Goal: Information Seeking & Learning: Learn about a topic

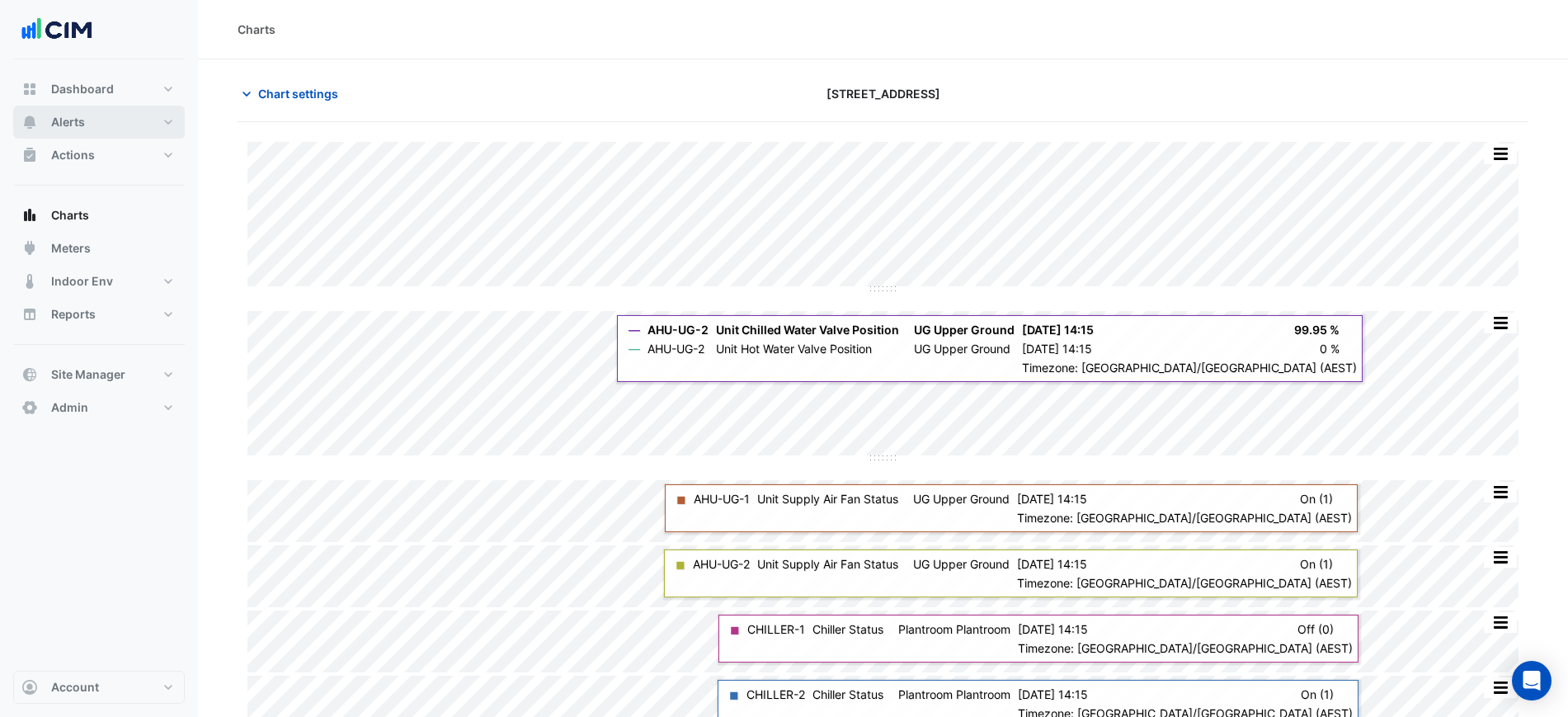
click at [92, 126] on button "Alerts" at bounding box center [99, 122] width 172 height 33
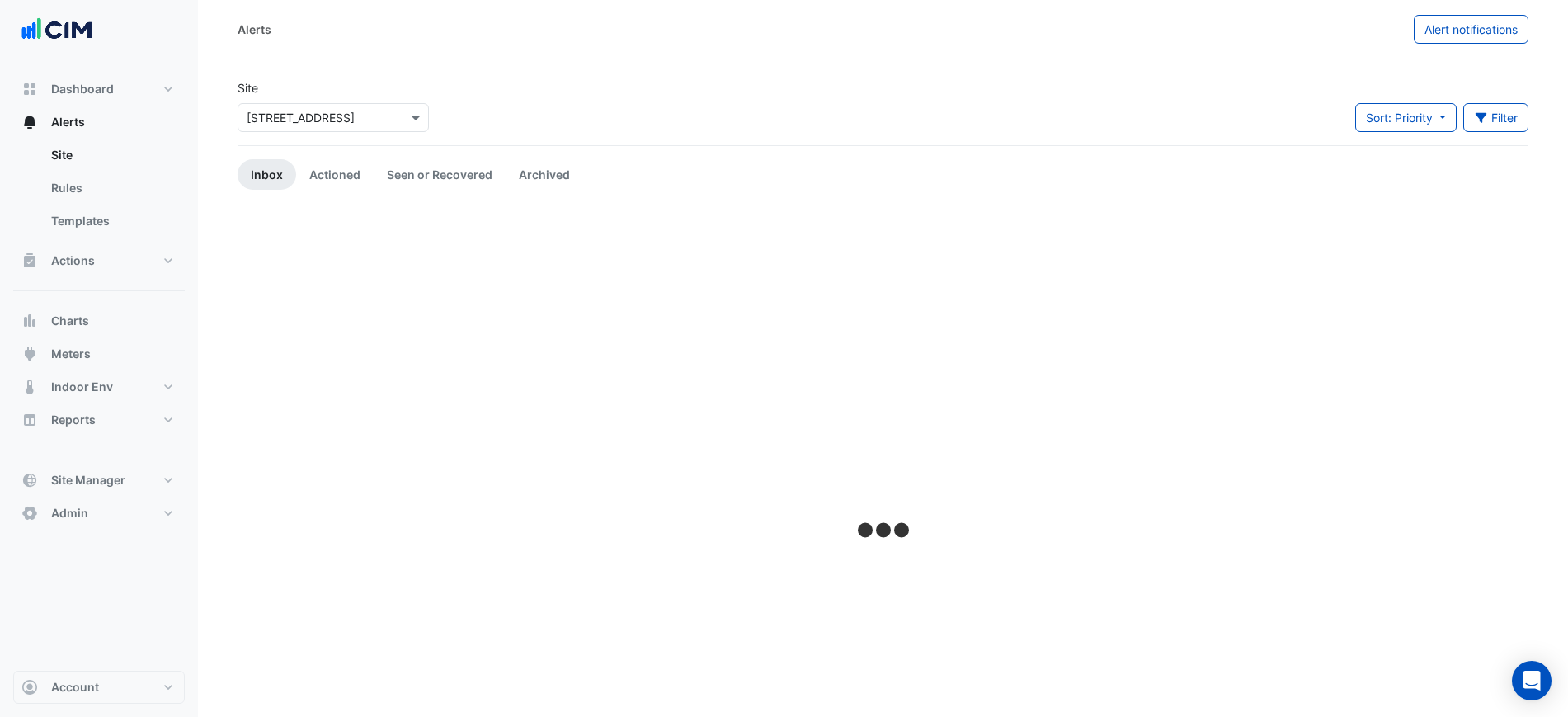
drag, startPoint x: 282, startPoint y: 101, endPoint x: 289, endPoint y: 116, distance: 16.6
click at [285, 107] on div "Select a Site × 9 Castlereagh Street" at bounding box center [333, 115] width 198 height 36
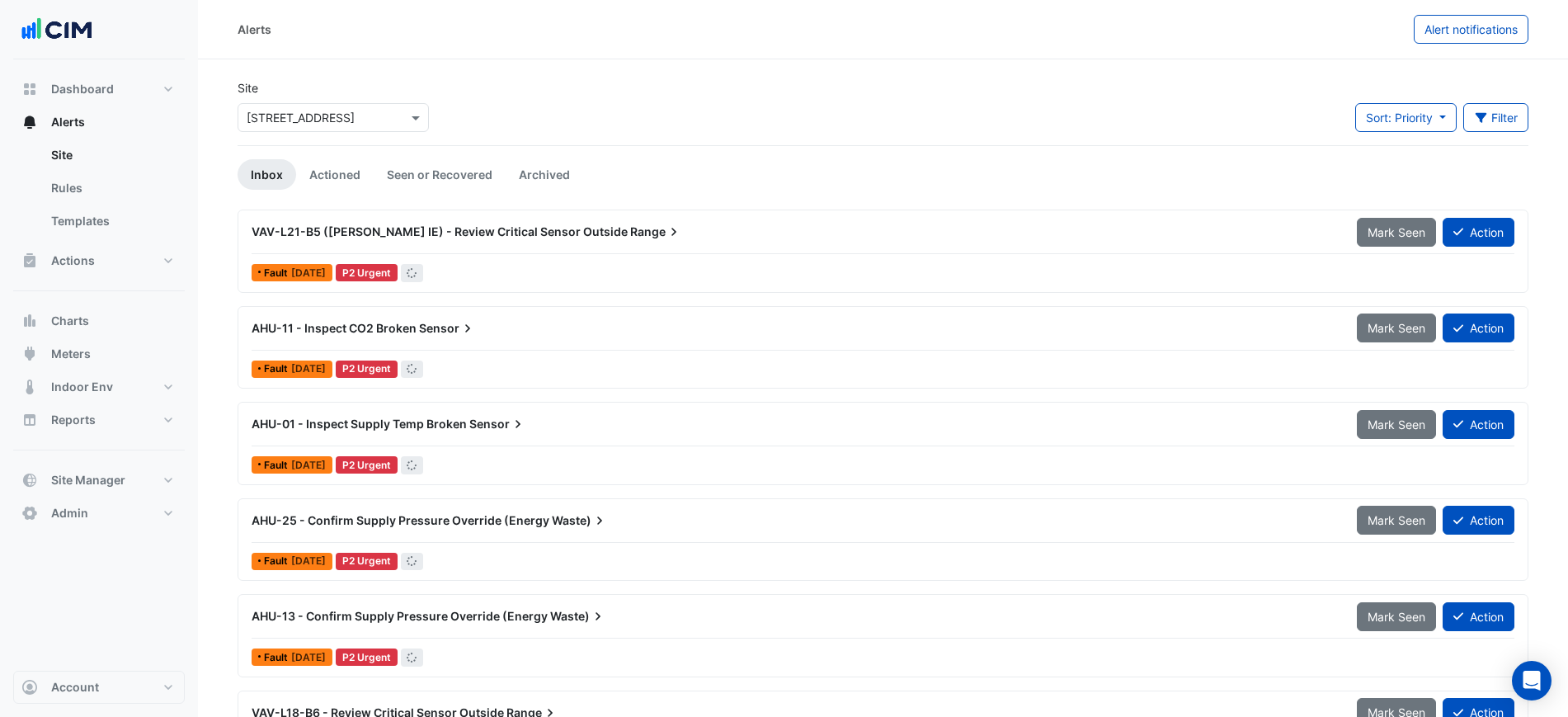
click at [290, 117] on input "text" at bounding box center [317, 119] width 140 height 18
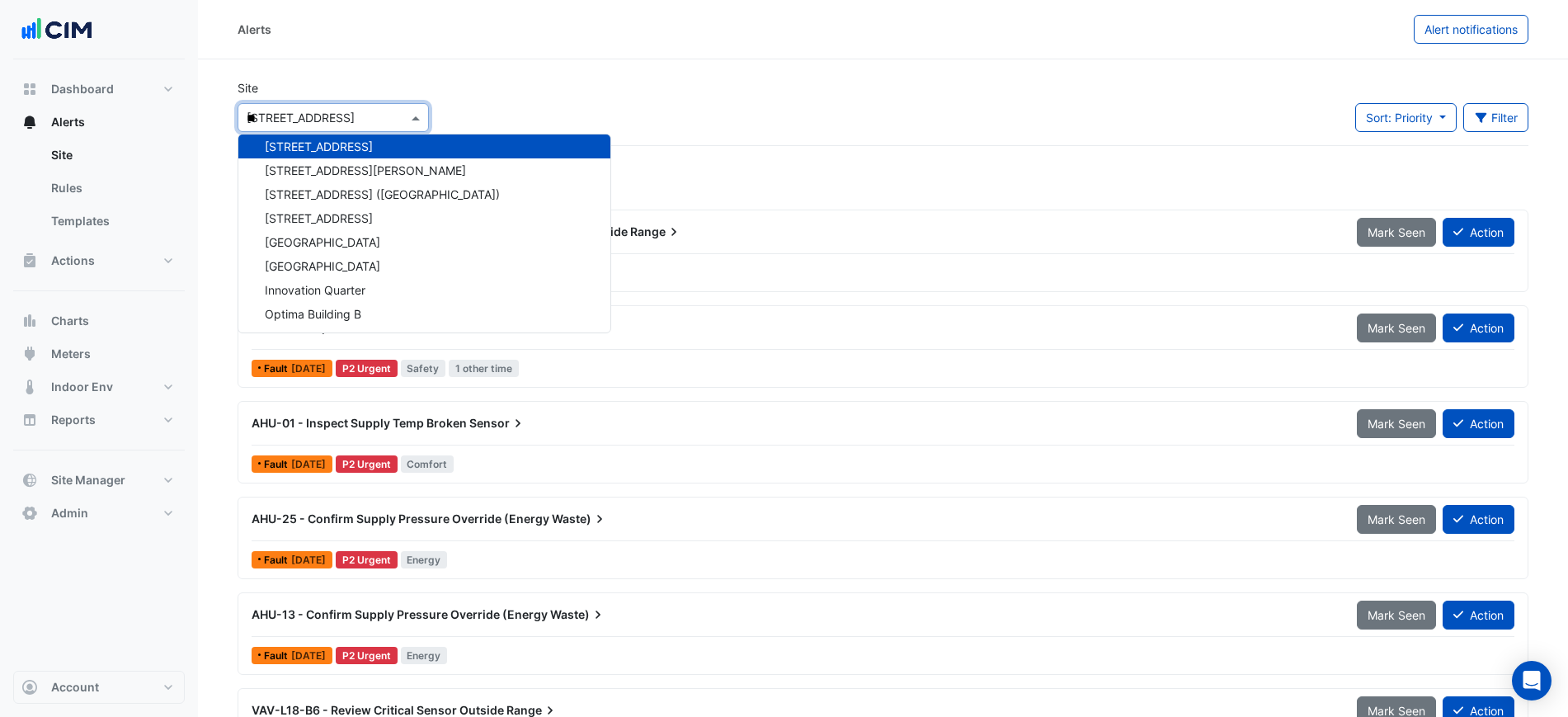
scroll to position [342, 0]
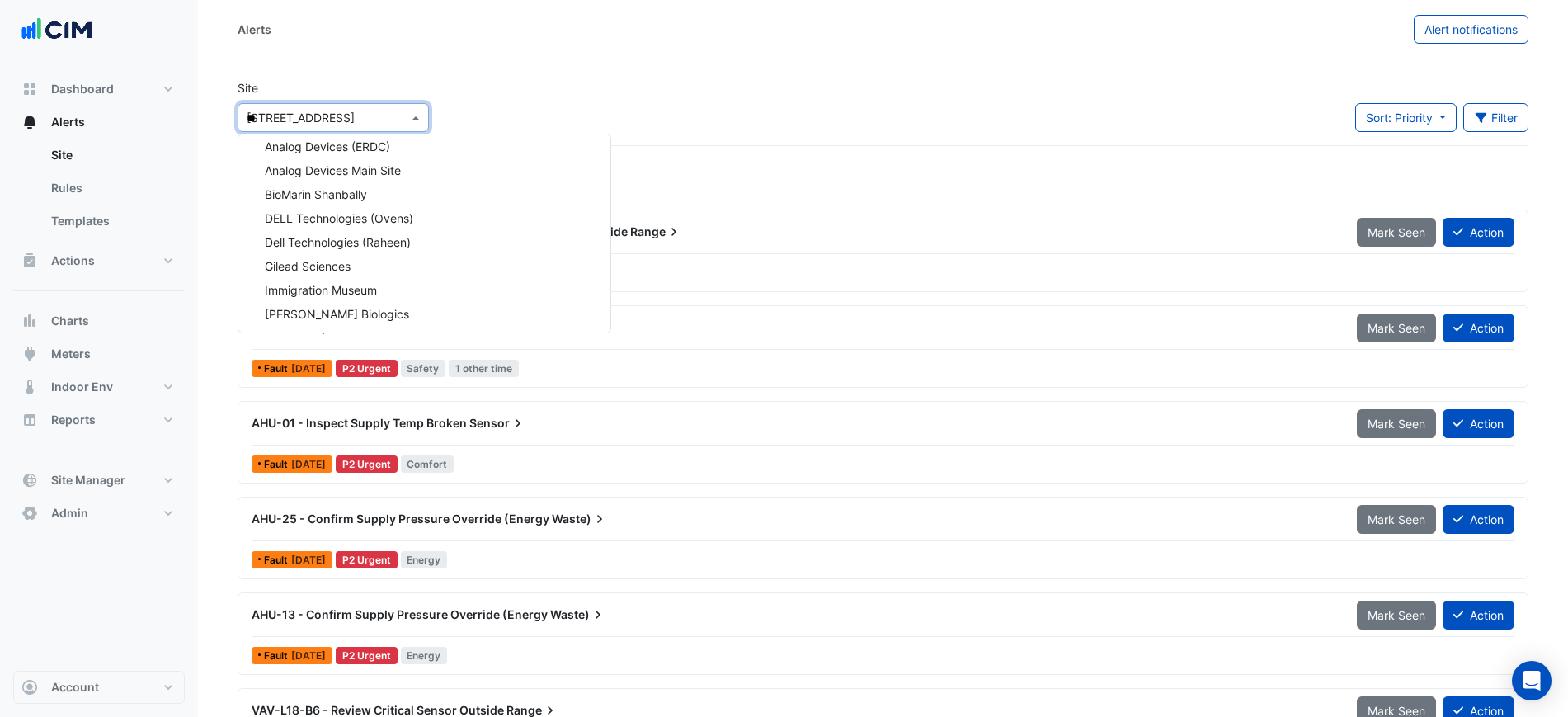
type input "***"
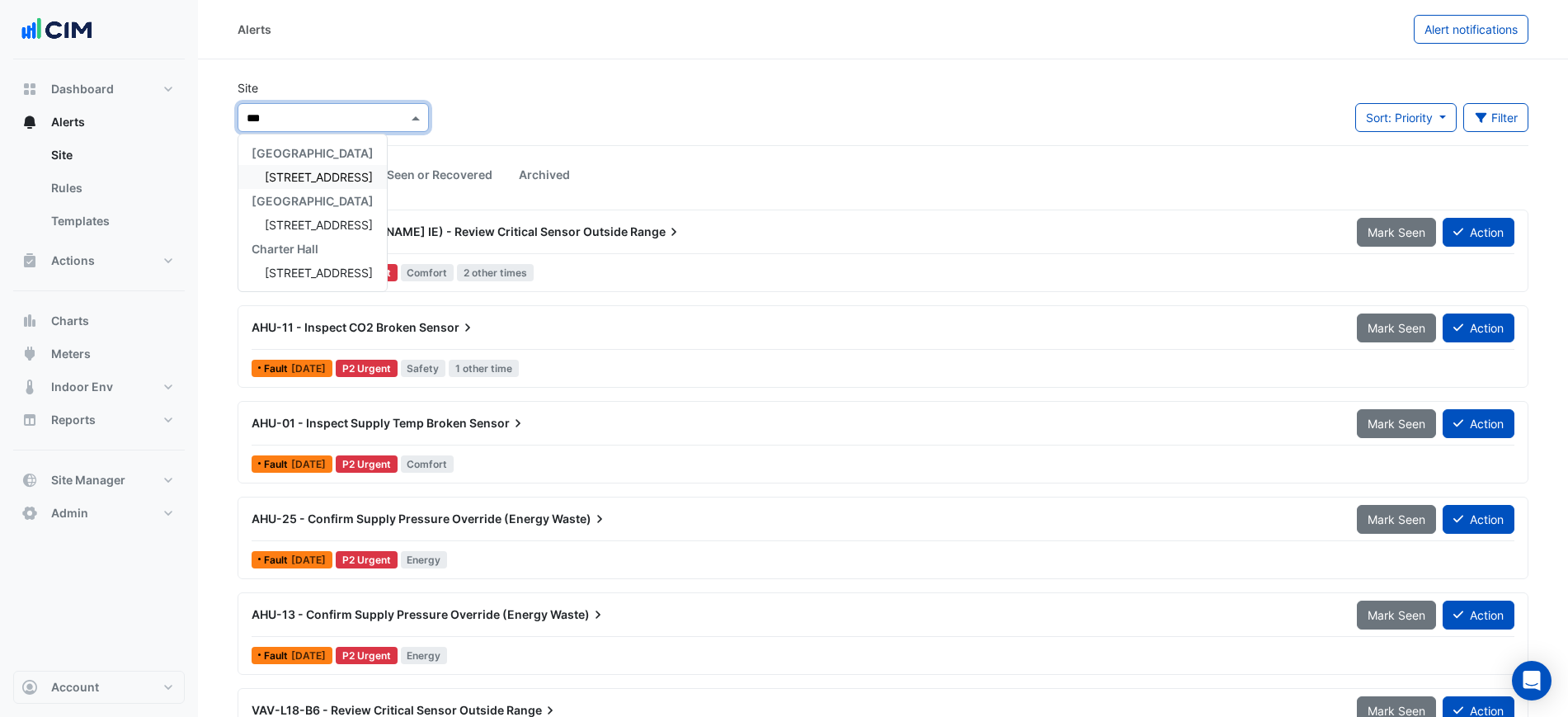
scroll to position [0, 0]
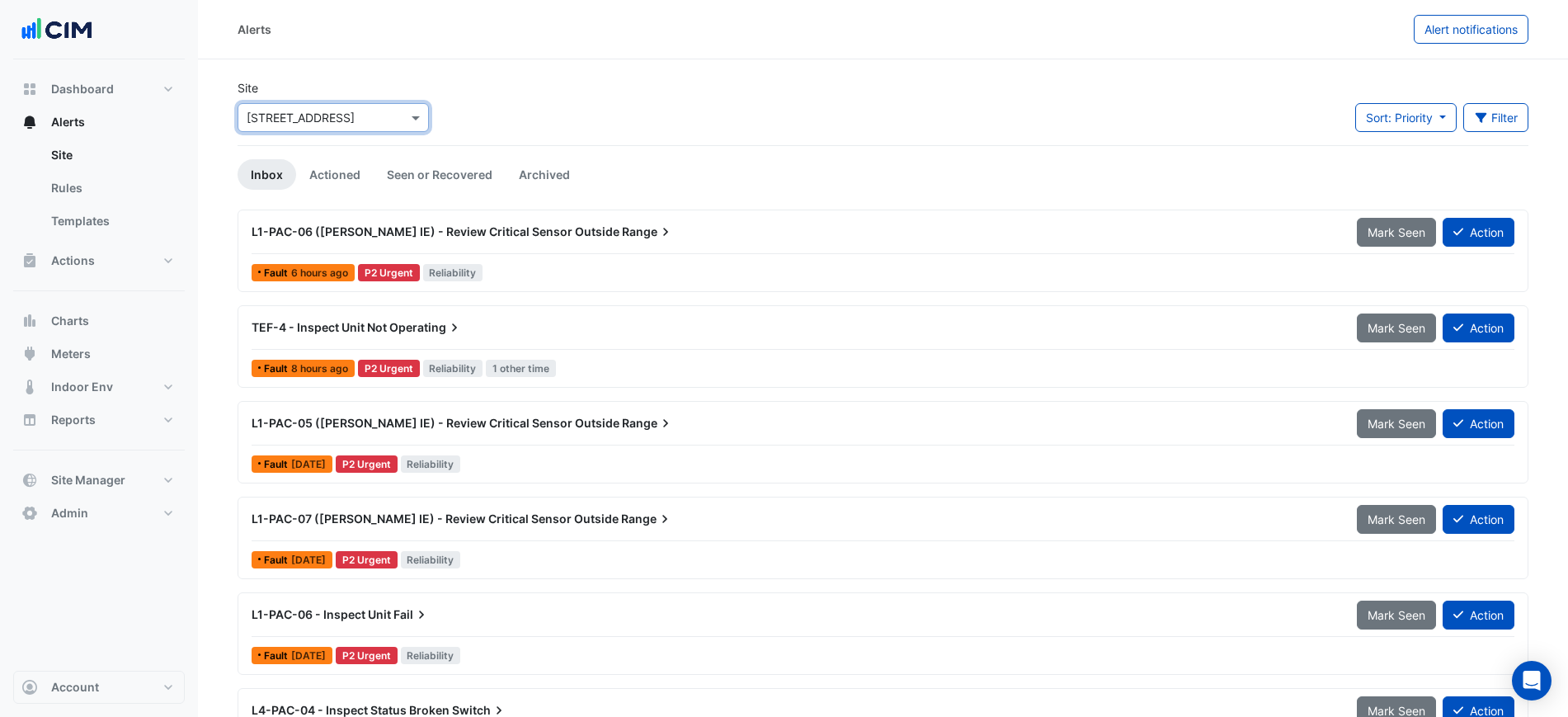
click at [657, 235] on icon at bounding box center [665, 231] width 17 height 17
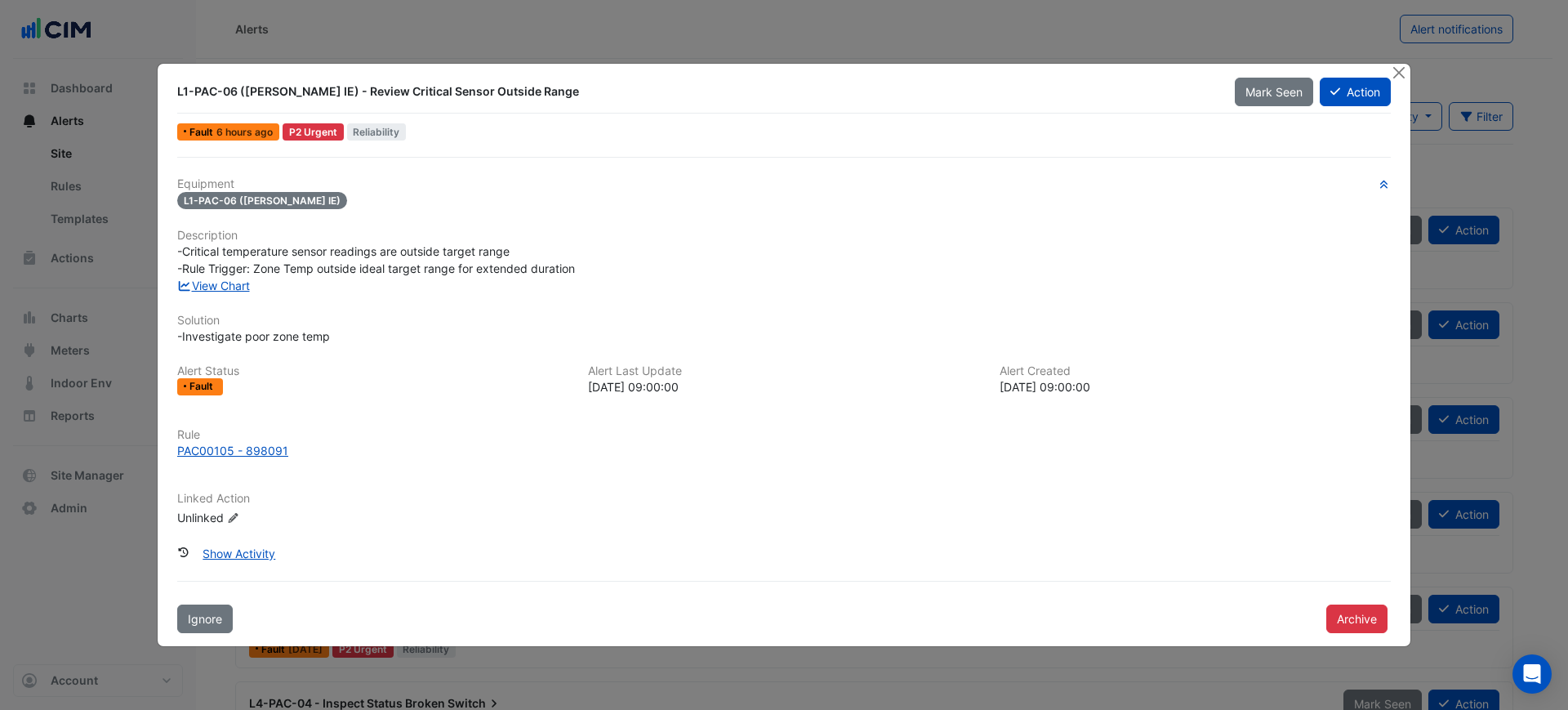
drag, startPoint x: 180, startPoint y: 206, endPoint x: 232, endPoint y: 206, distance: 52.0
click at [232, 206] on span "L1-PAC-06 (NABERS IE)" at bounding box center [262, 201] width 170 height 18
copy span "L1-PAC-06"
click at [235, 286] on link "View Chart" at bounding box center [213, 286] width 72 height 14
click at [1083, 175] on div "Equipment L1-PAC-06 (NABERS IE) Description -Critical temperature sensor readin…" at bounding box center [784, 395] width 1227 height 477
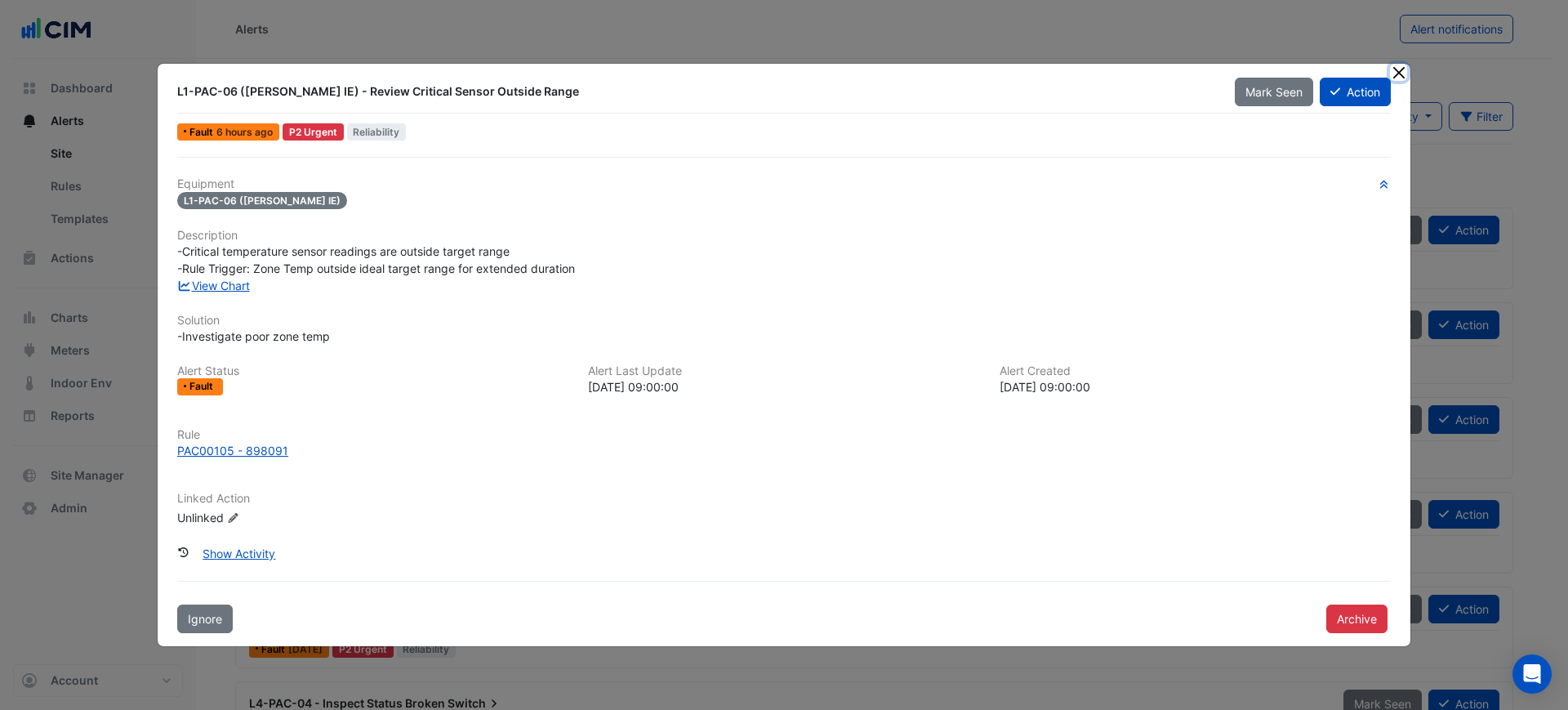
click at [1395, 67] on button "Close" at bounding box center [1399, 72] width 18 height 18
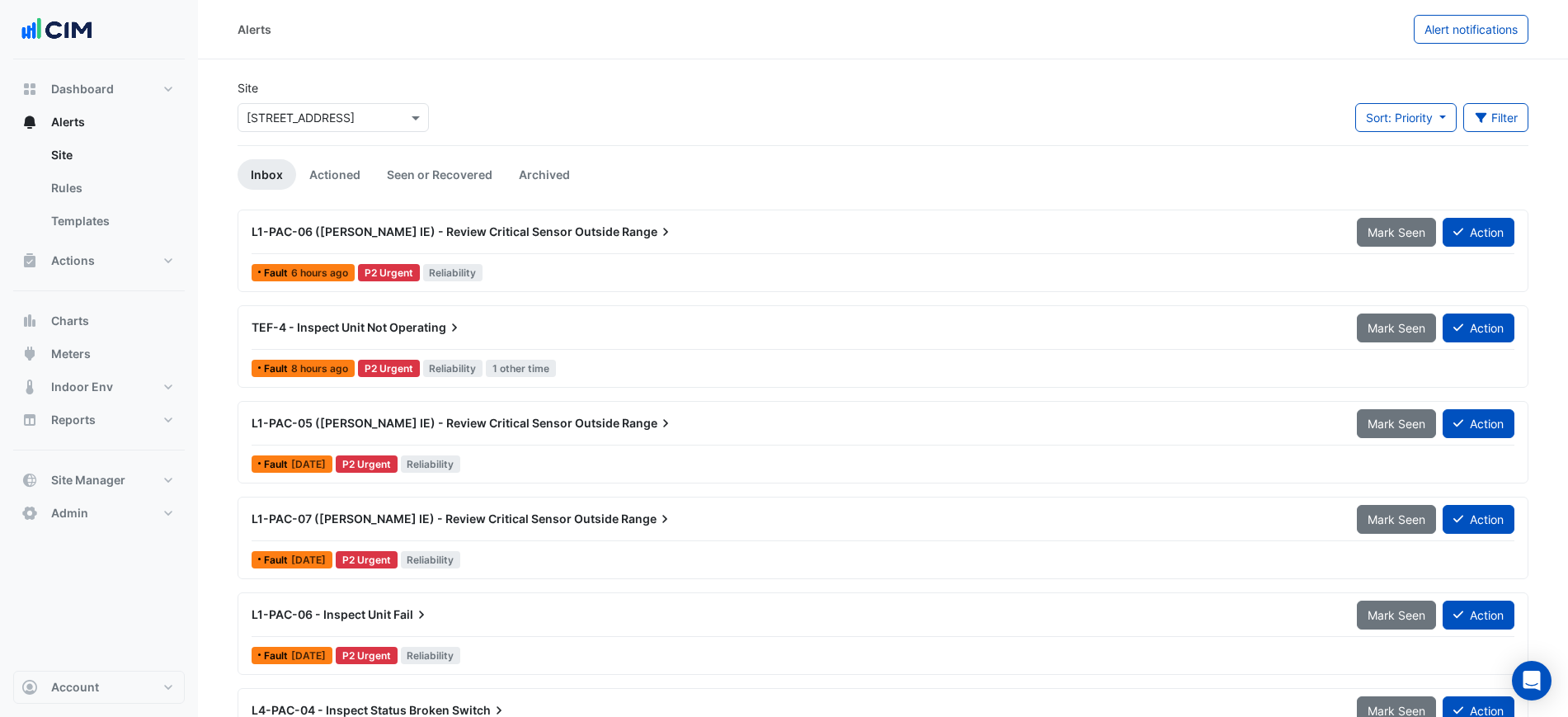
click at [320, 126] on div "Select a Site × 266 King St" at bounding box center [322, 118] width 169 height 18
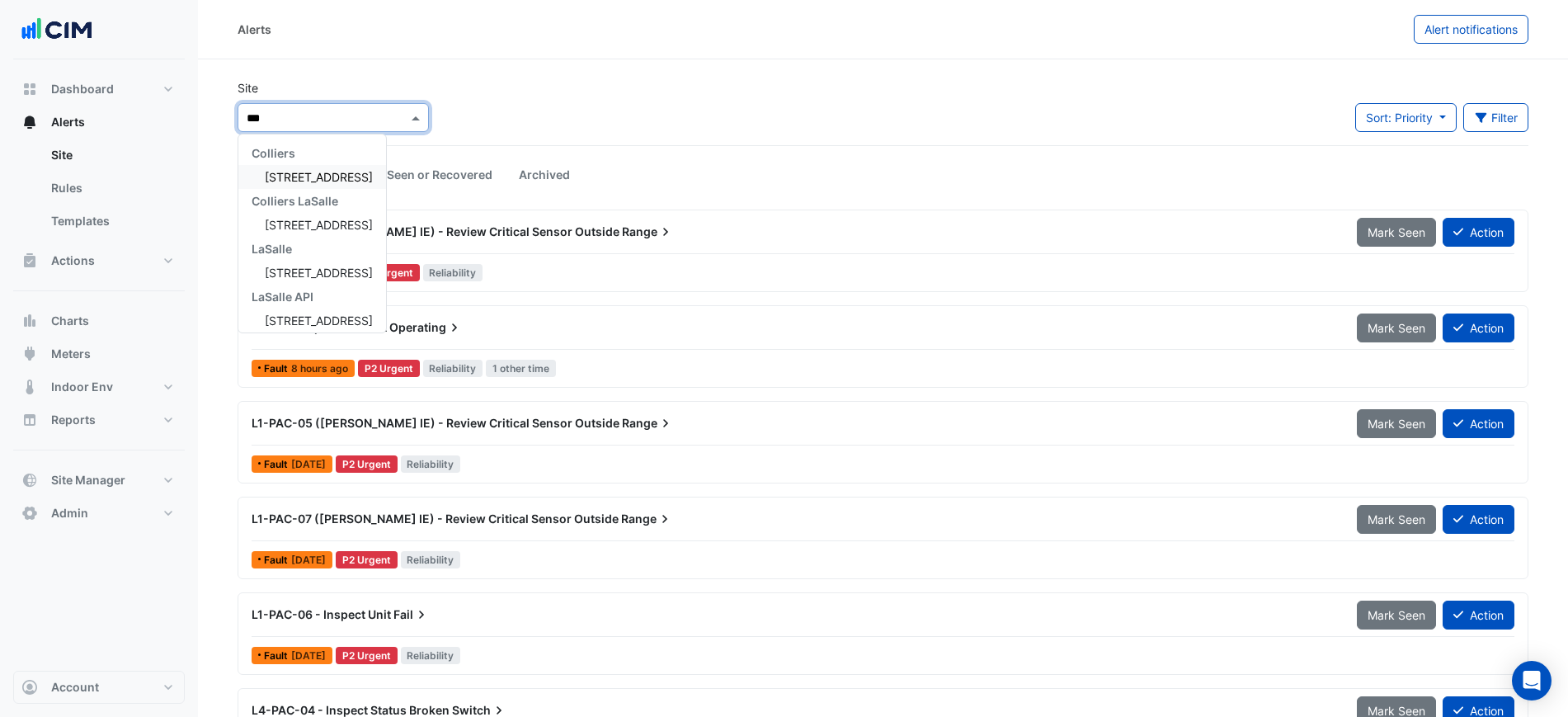
type input "***"
click at [329, 175] on span "323 Castlereagh Street" at bounding box center [318, 177] width 108 height 14
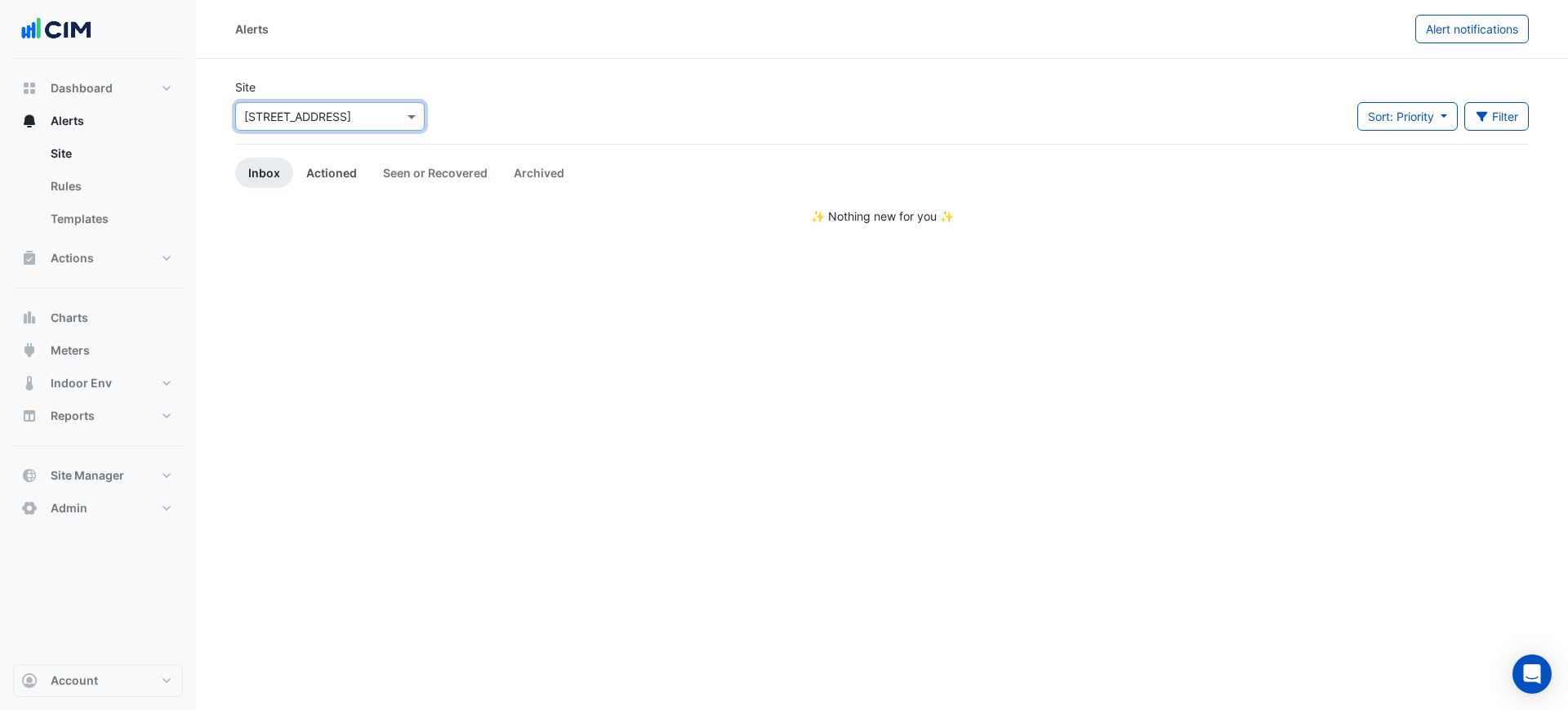
click at [329, 172] on link "Actioned" at bounding box center [332, 172] width 76 height 30
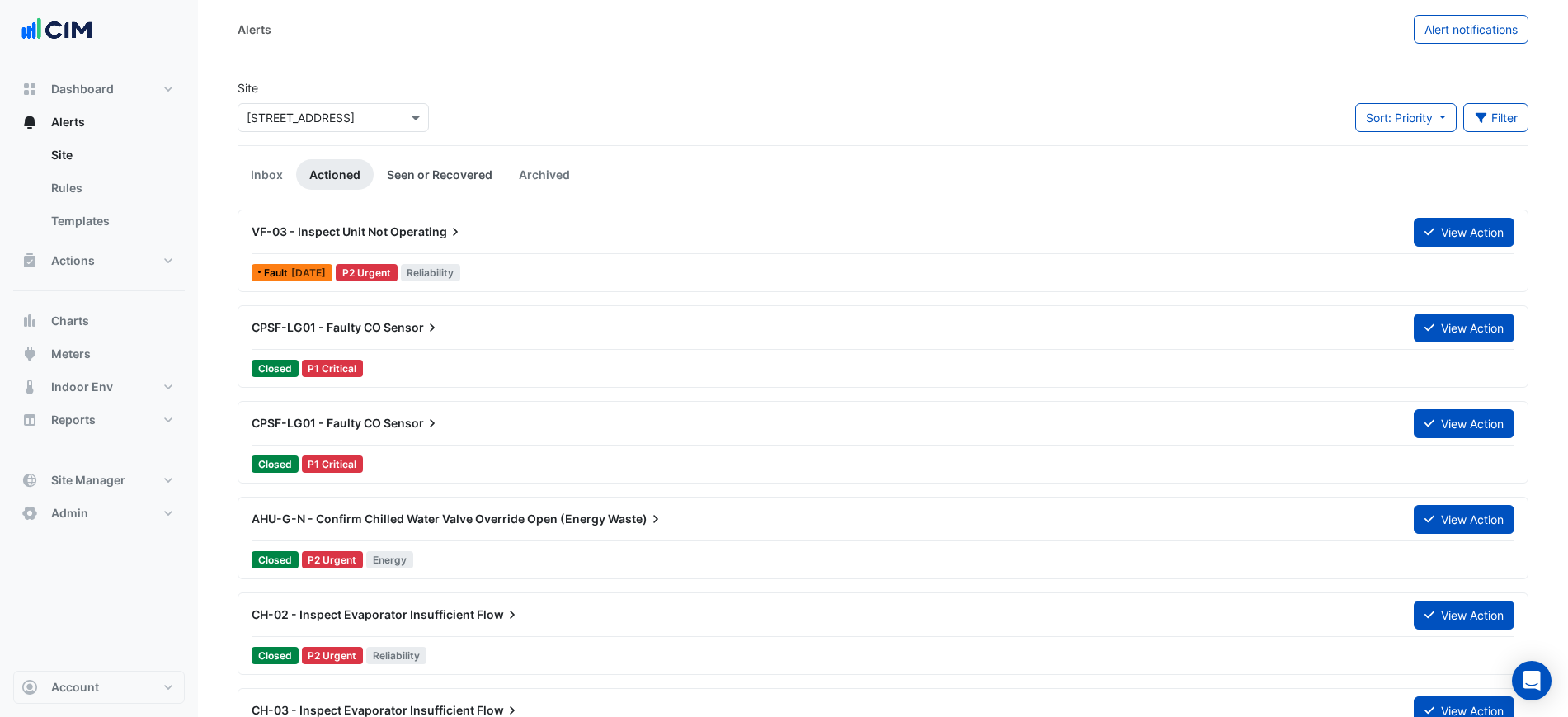
click at [421, 172] on link "Seen or Recovered" at bounding box center [440, 174] width 132 height 31
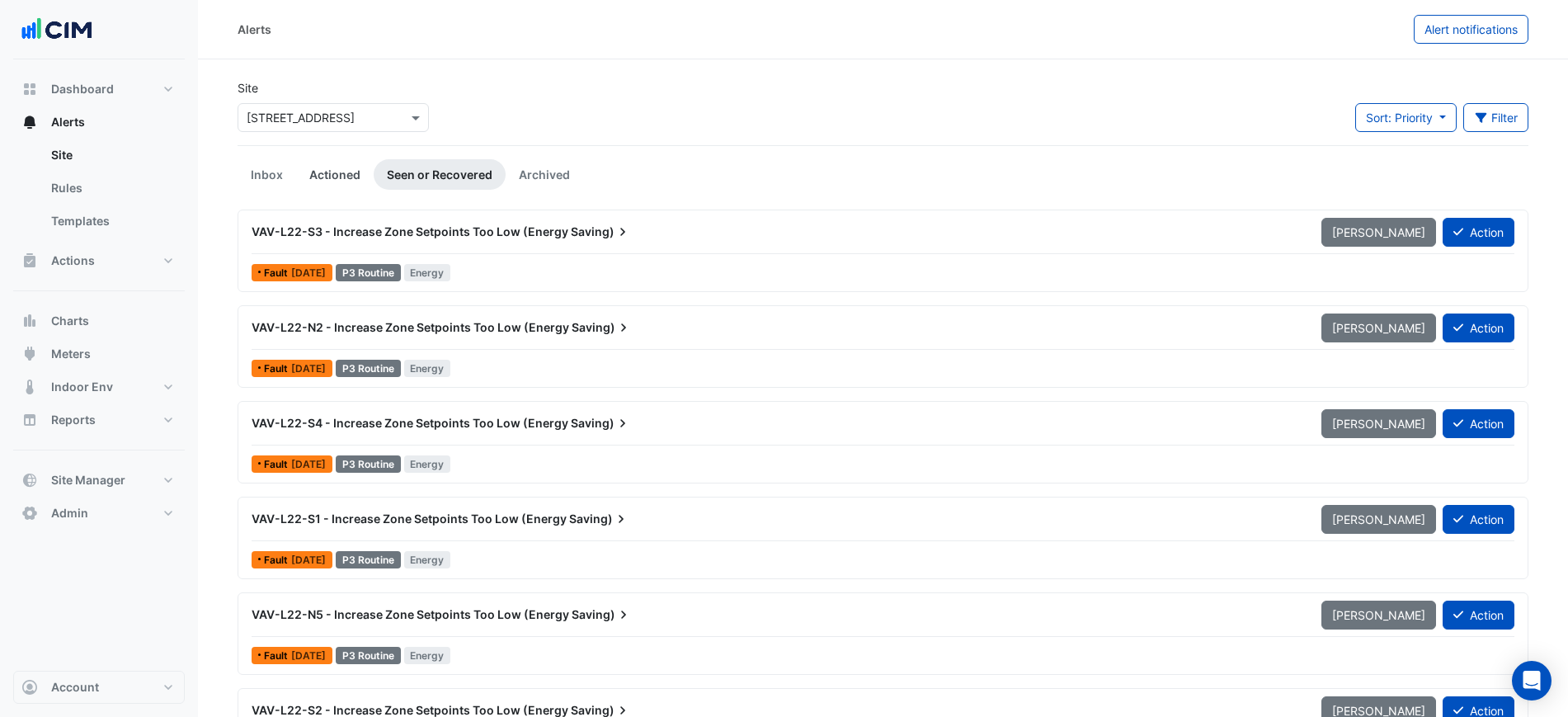
click at [348, 172] on link "Actioned" at bounding box center [335, 174] width 77 height 31
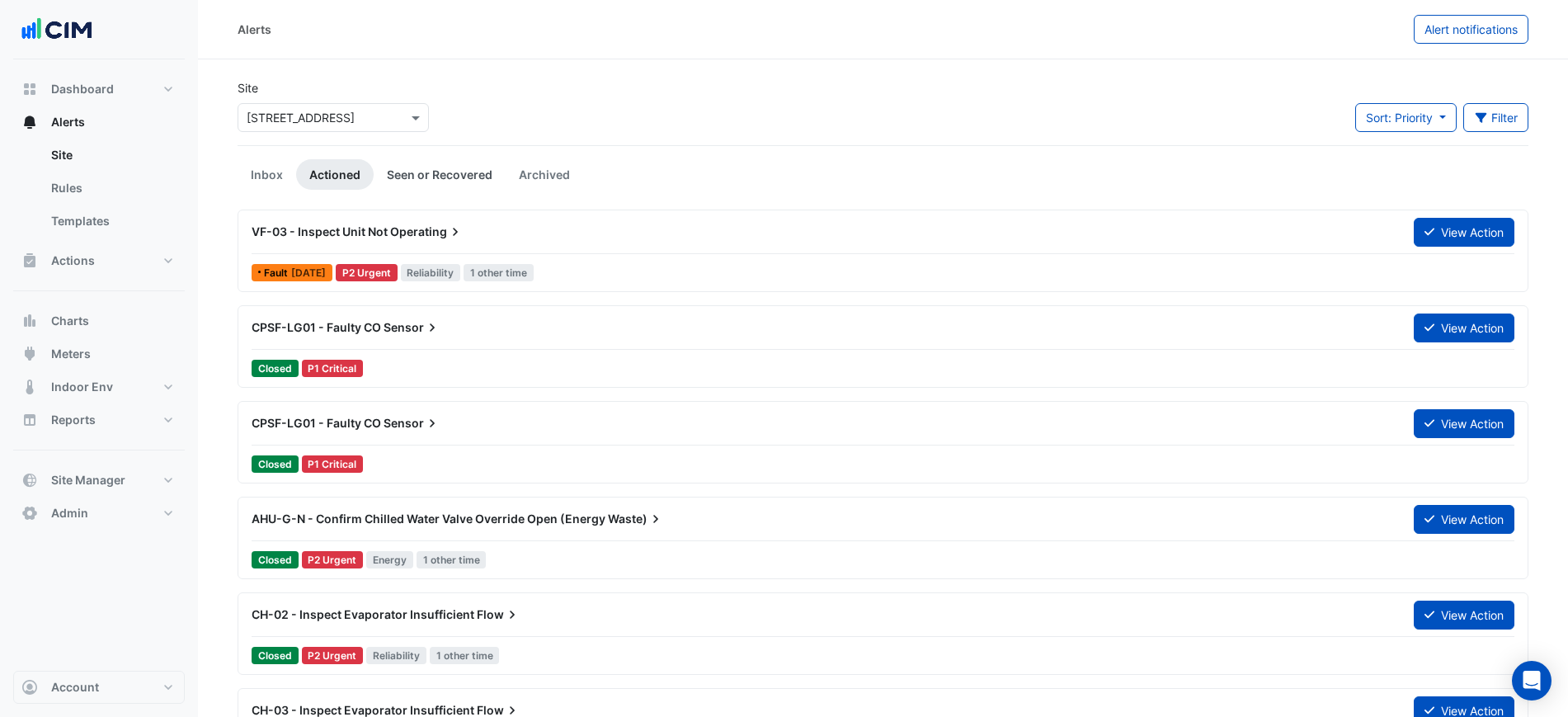
click at [410, 172] on link "Seen or Recovered" at bounding box center [440, 174] width 132 height 31
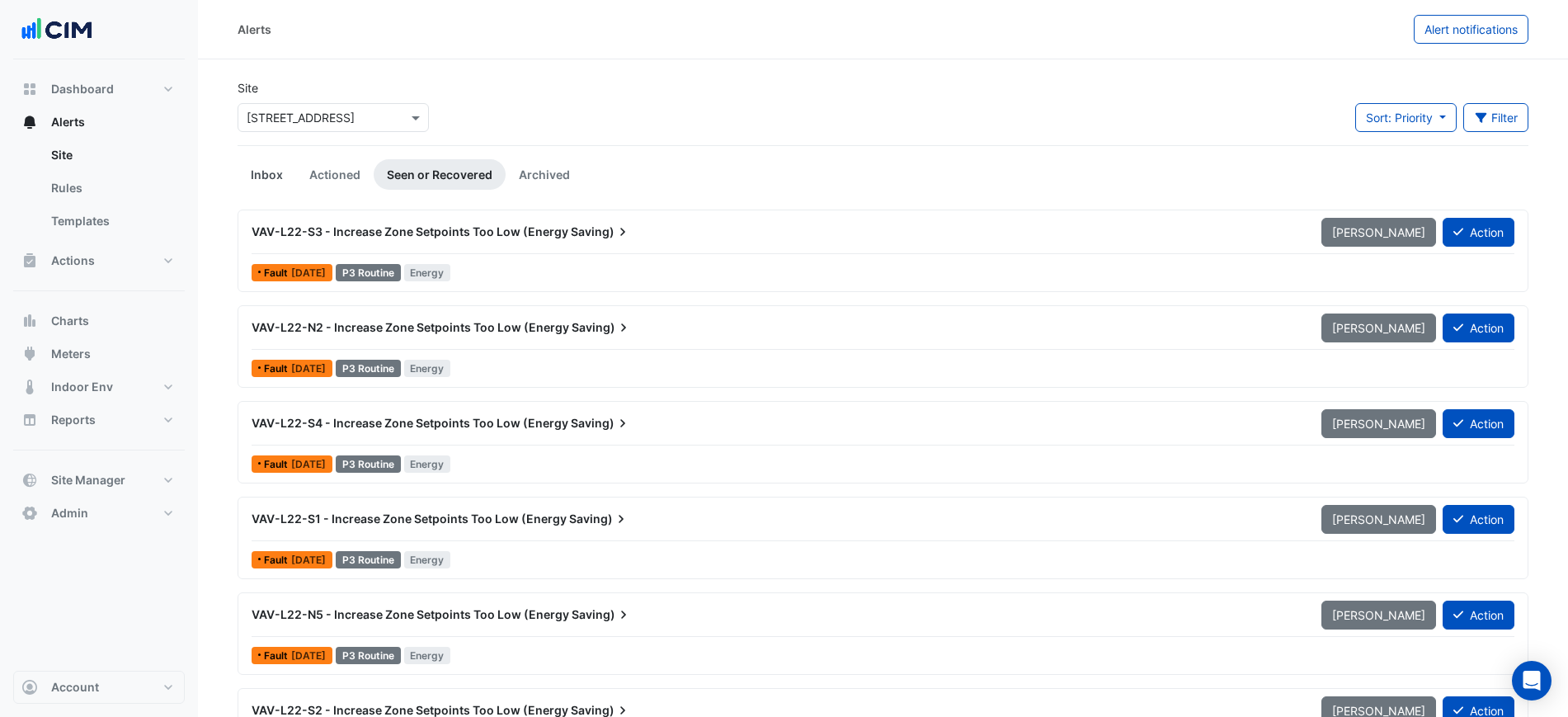
click at [255, 177] on link "Inbox" at bounding box center [266, 174] width 58 height 31
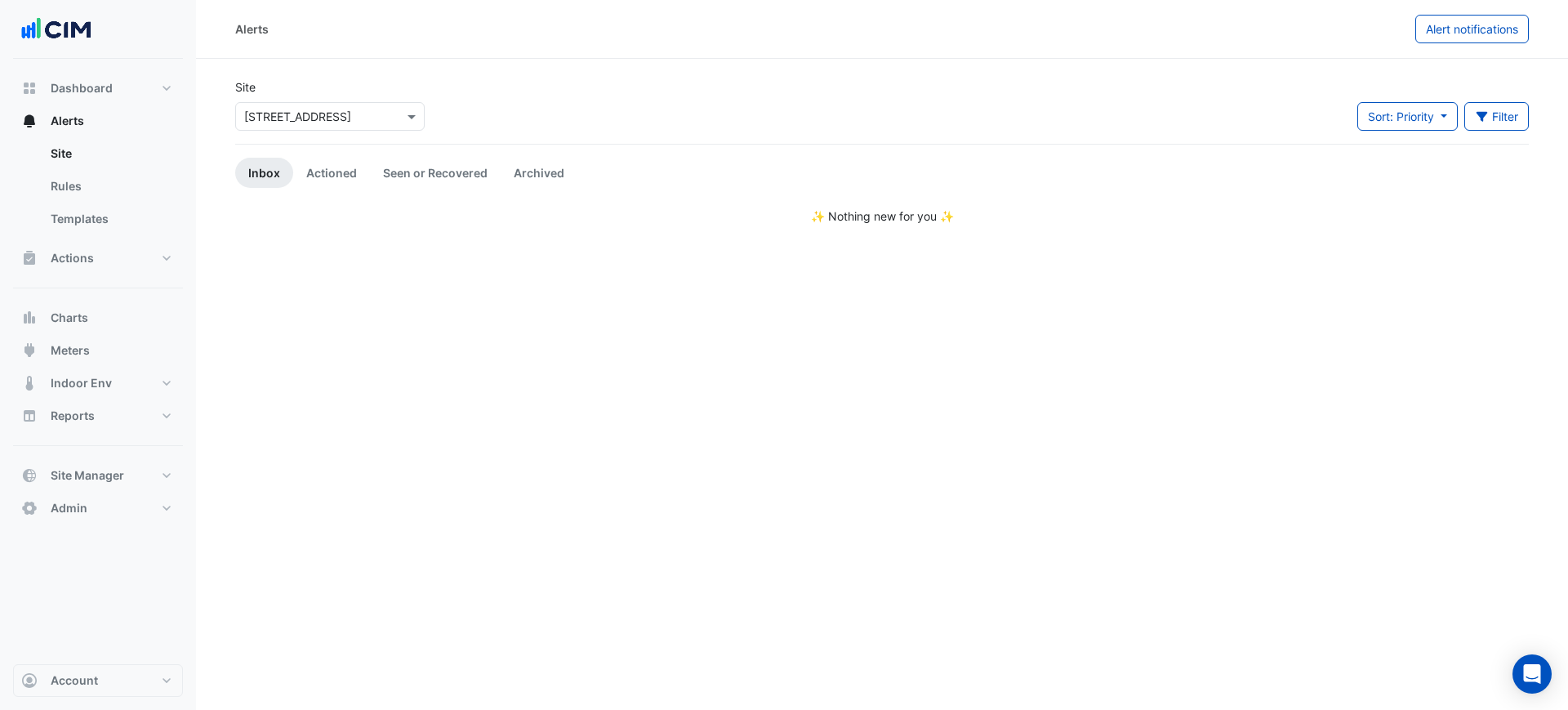
drag, startPoint x: 968, startPoint y: 74, endPoint x: 953, endPoint y: 76, distance: 15.1
click at [968, 74] on section "Site Select a Site × 323 Castlereagh Street Sort: Priority Priority Updated Fil…" at bounding box center [882, 141] width 1372 height 166
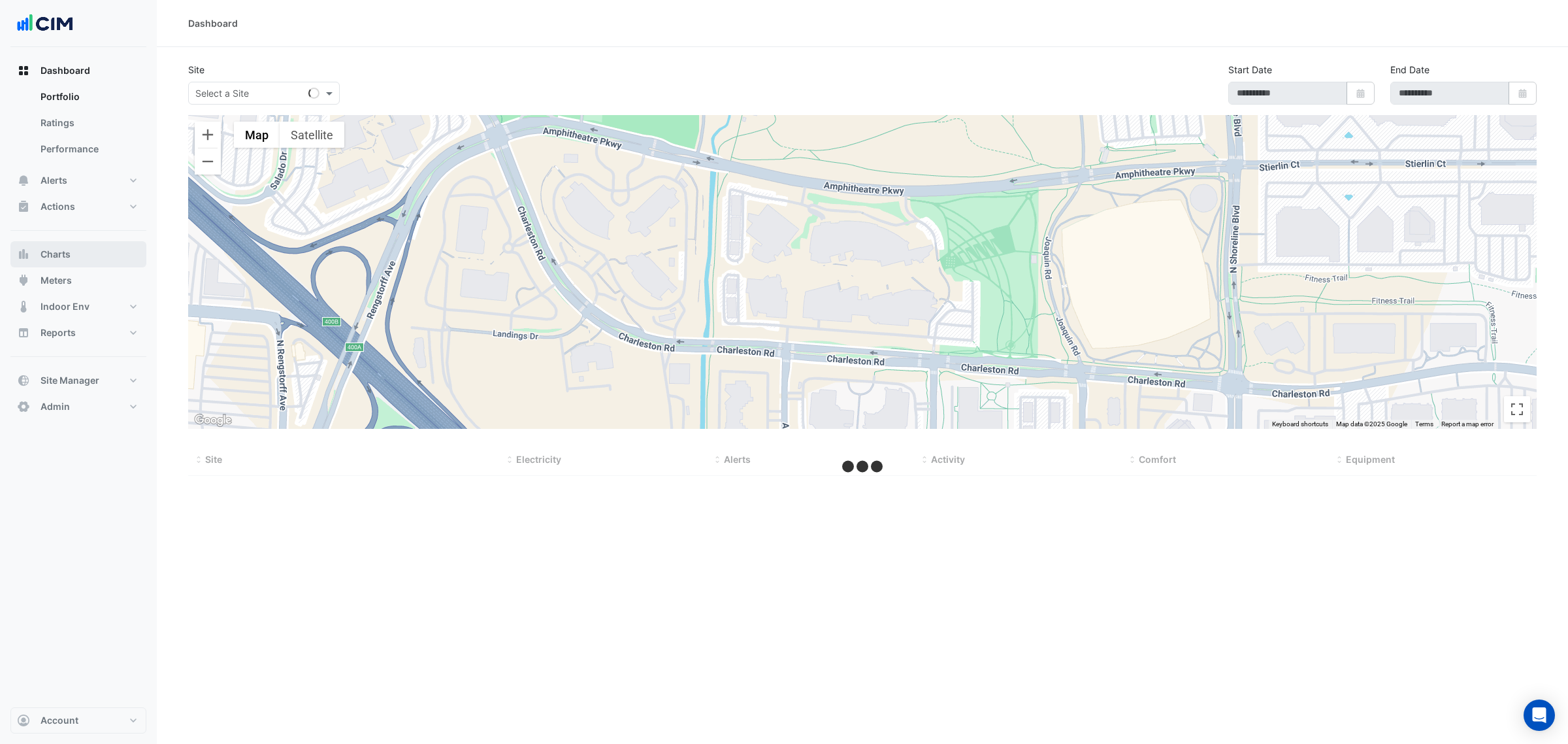
click at [90, 262] on button "Charts" at bounding box center [78, 254] width 136 height 26
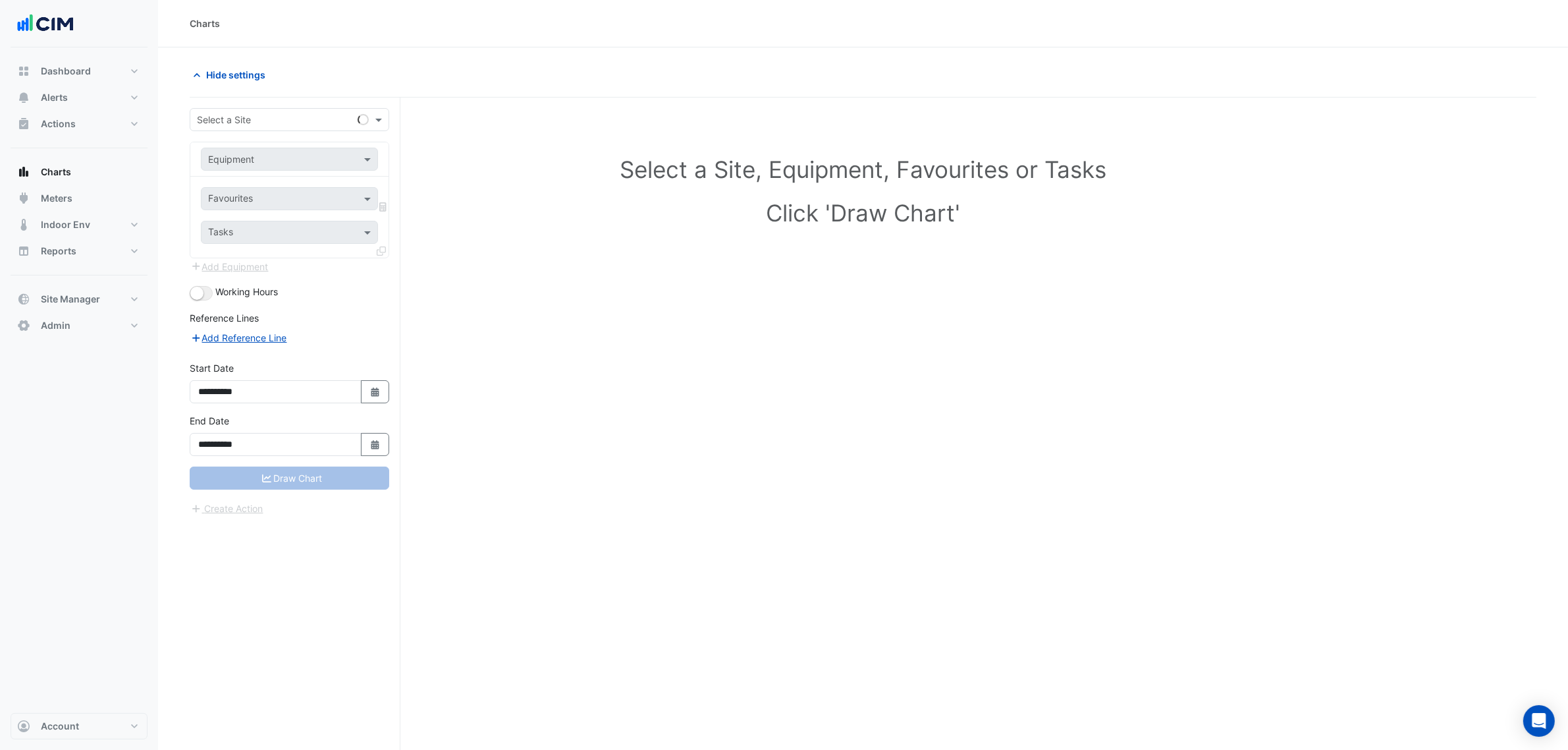
click at [201, 110] on div "Select a Site" at bounding box center [289, 119] width 200 height 23
type input "***"
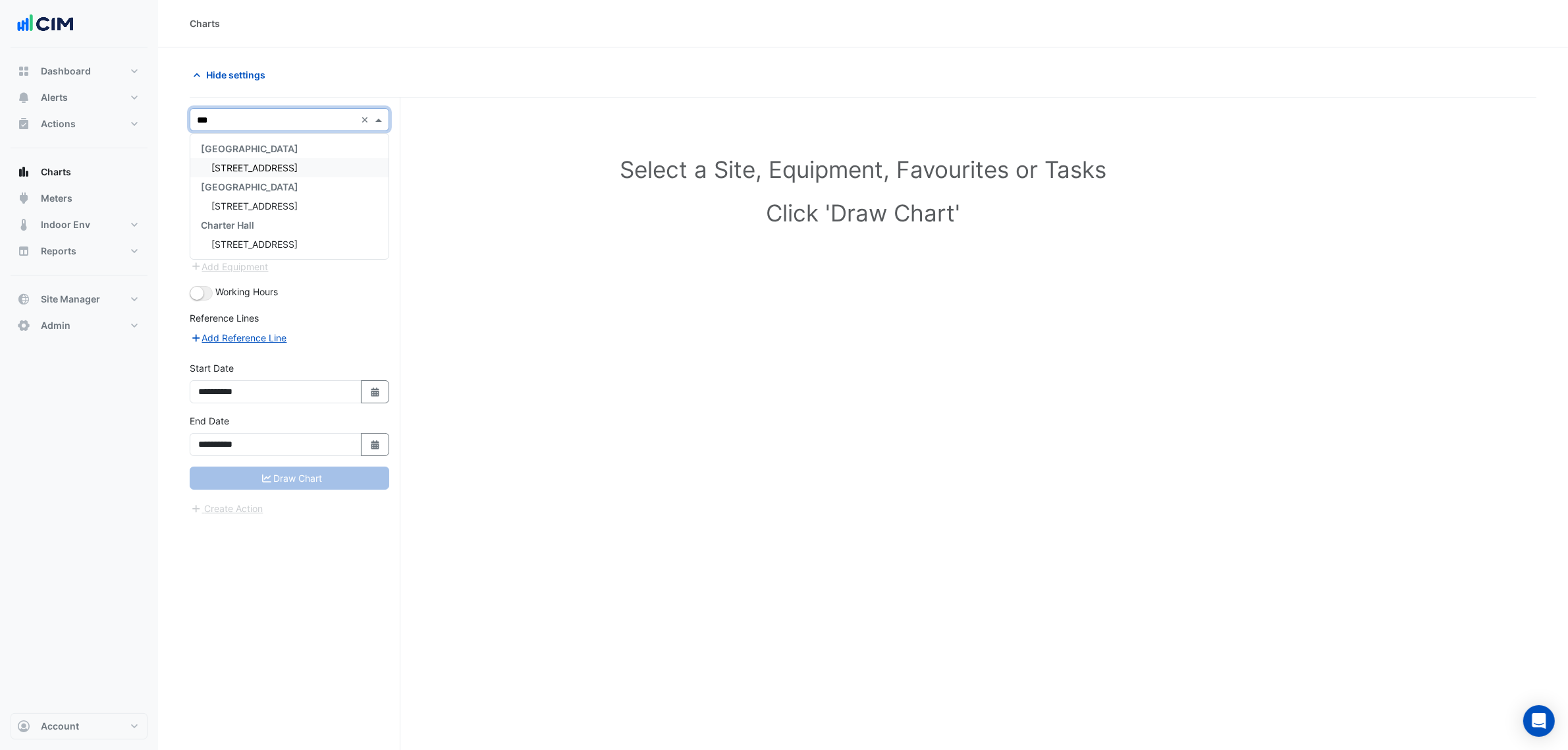
click at [281, 106] on div "**********" at bounding box center [294, 449] width 211 height 703
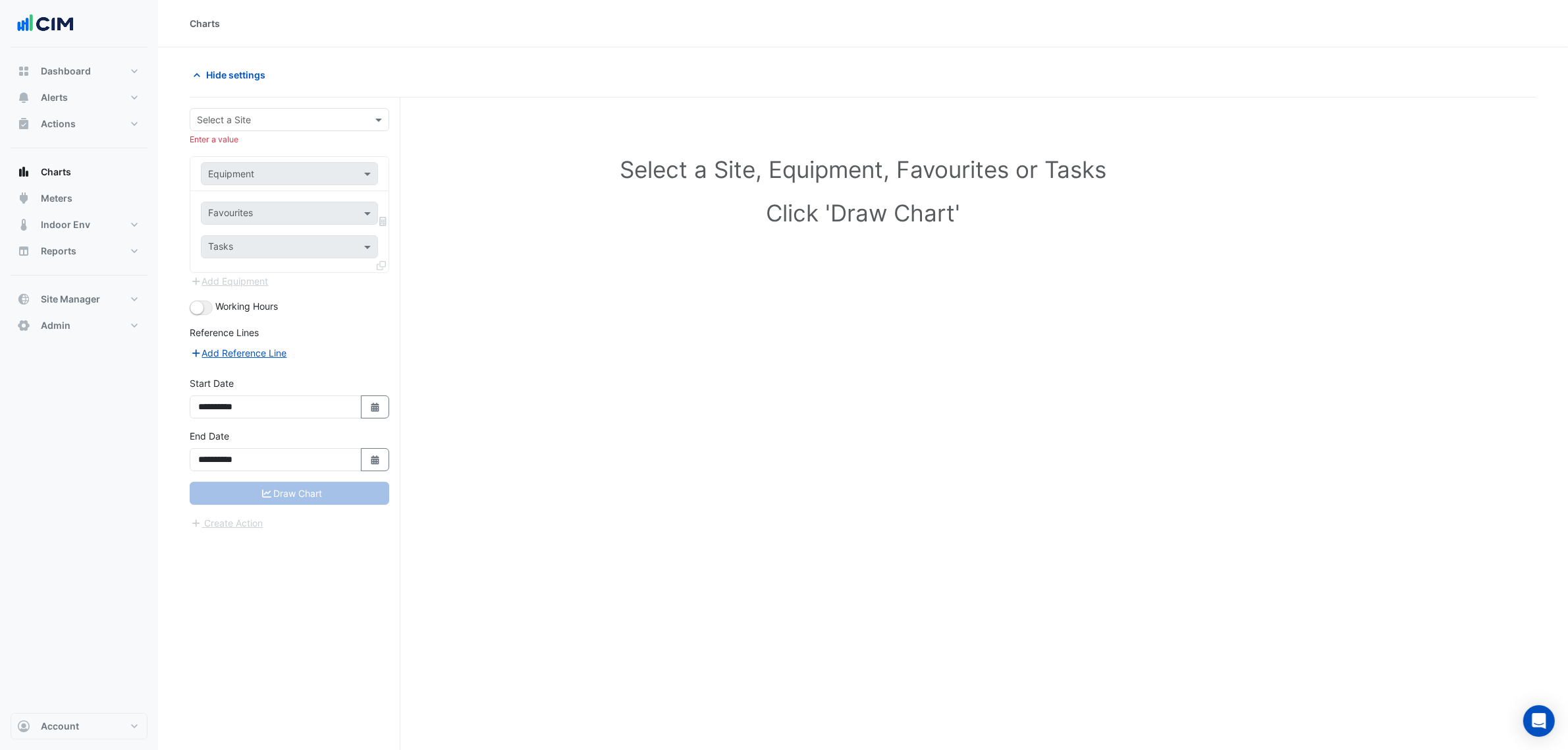
click at [279, 111] on div "Select a Site" at bounding box center [289, 119] width 200 height 23
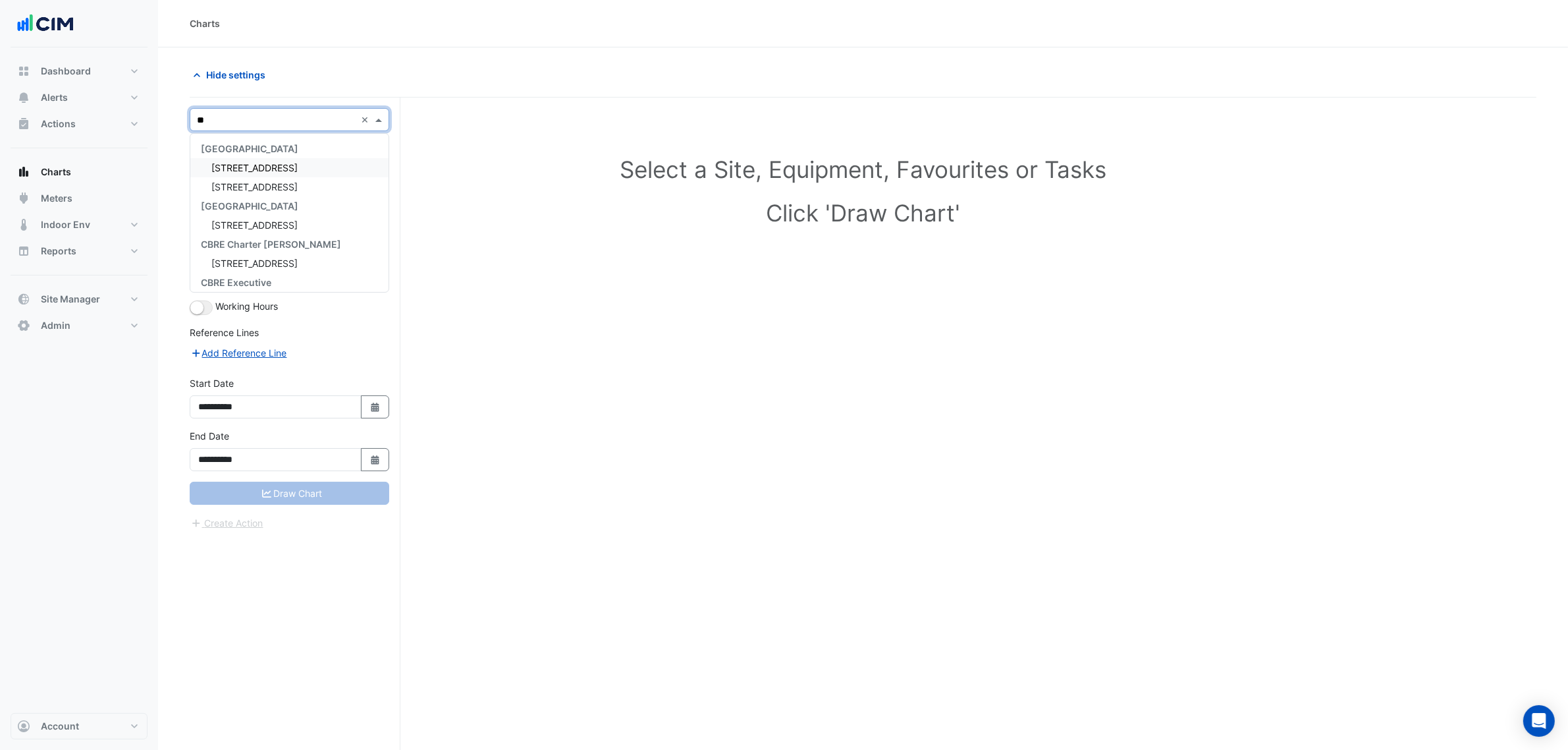
type input "***"
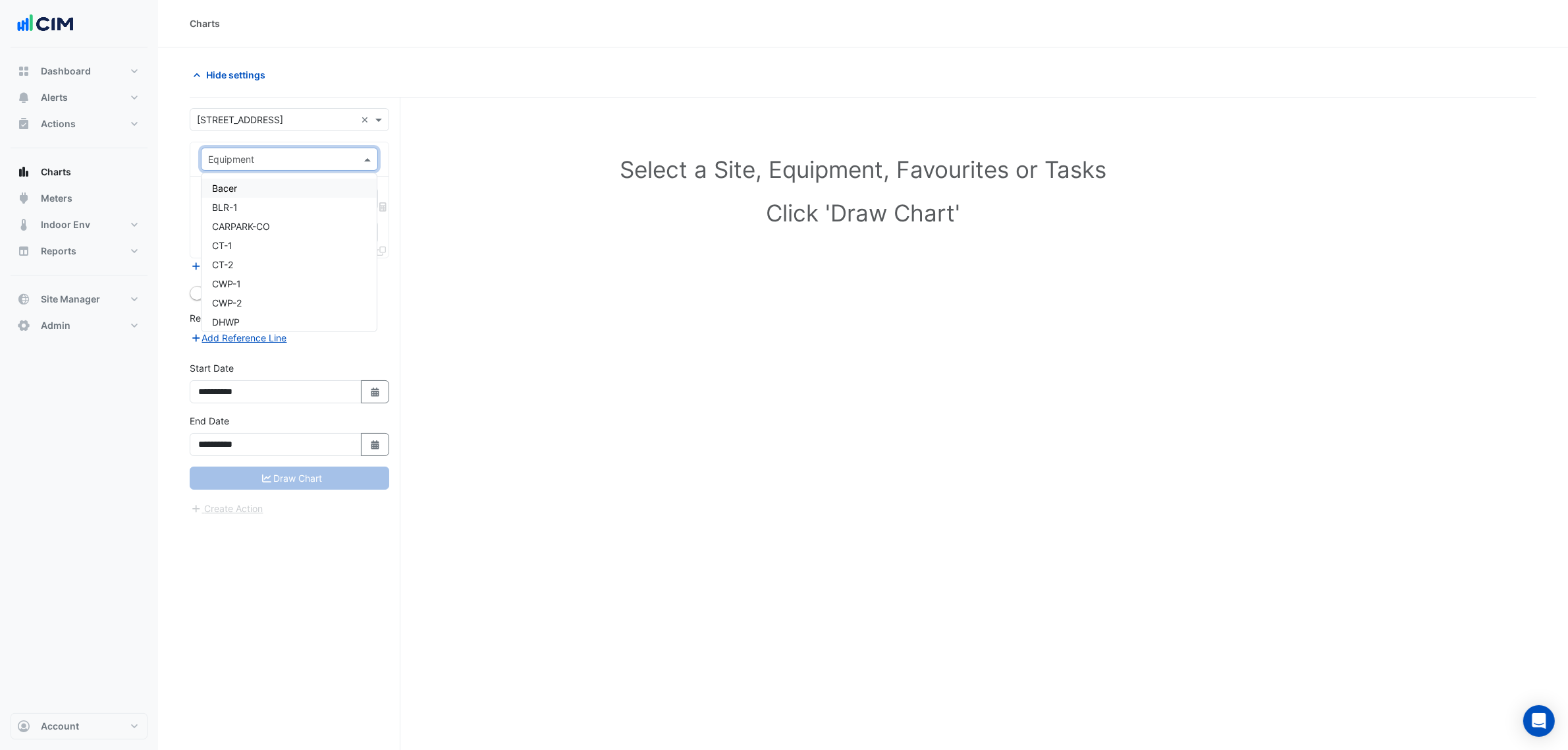
click at [264, 165] on input "text" at bounding box center [276, 160] width 137 height 14
paste input "*********"
type input "*********"
click at [277, 191] on span "L1-PAC-06 (NABERS IE)" at bounding box center [283, 188] width 141 height 11
click at [272, 196] on input "text" at bounding box center [275, 201] width 133 height 14
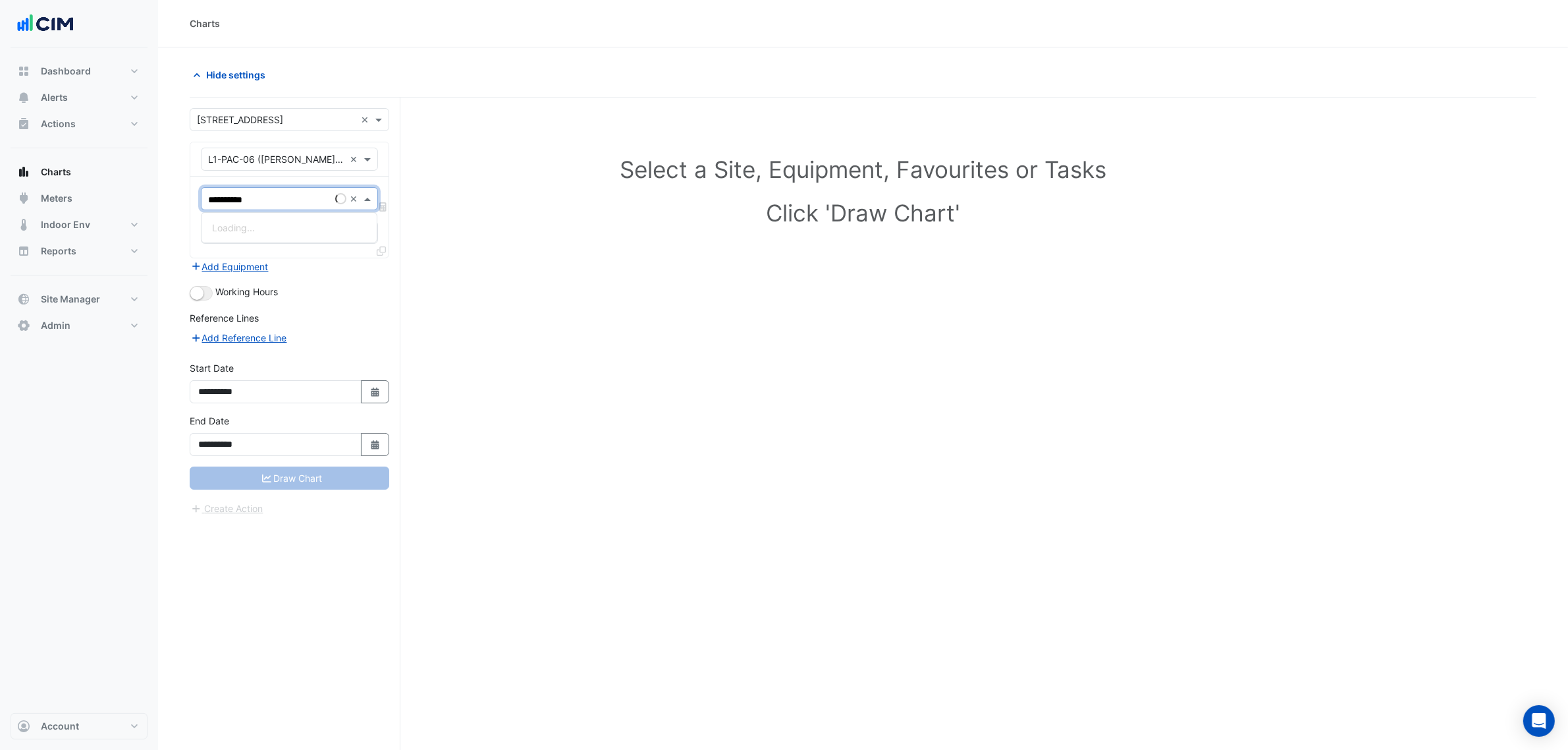
type input "**********"
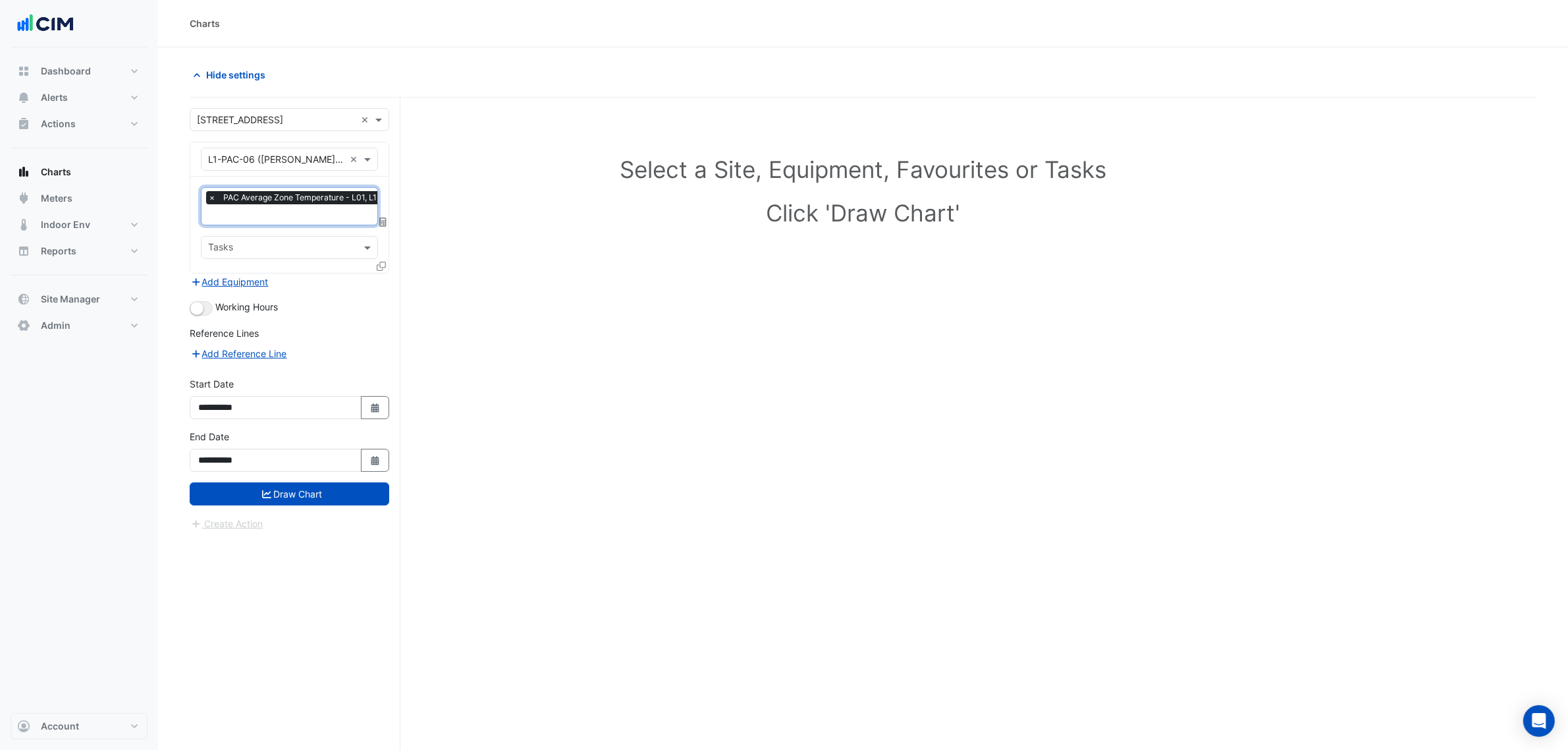
type input "*"
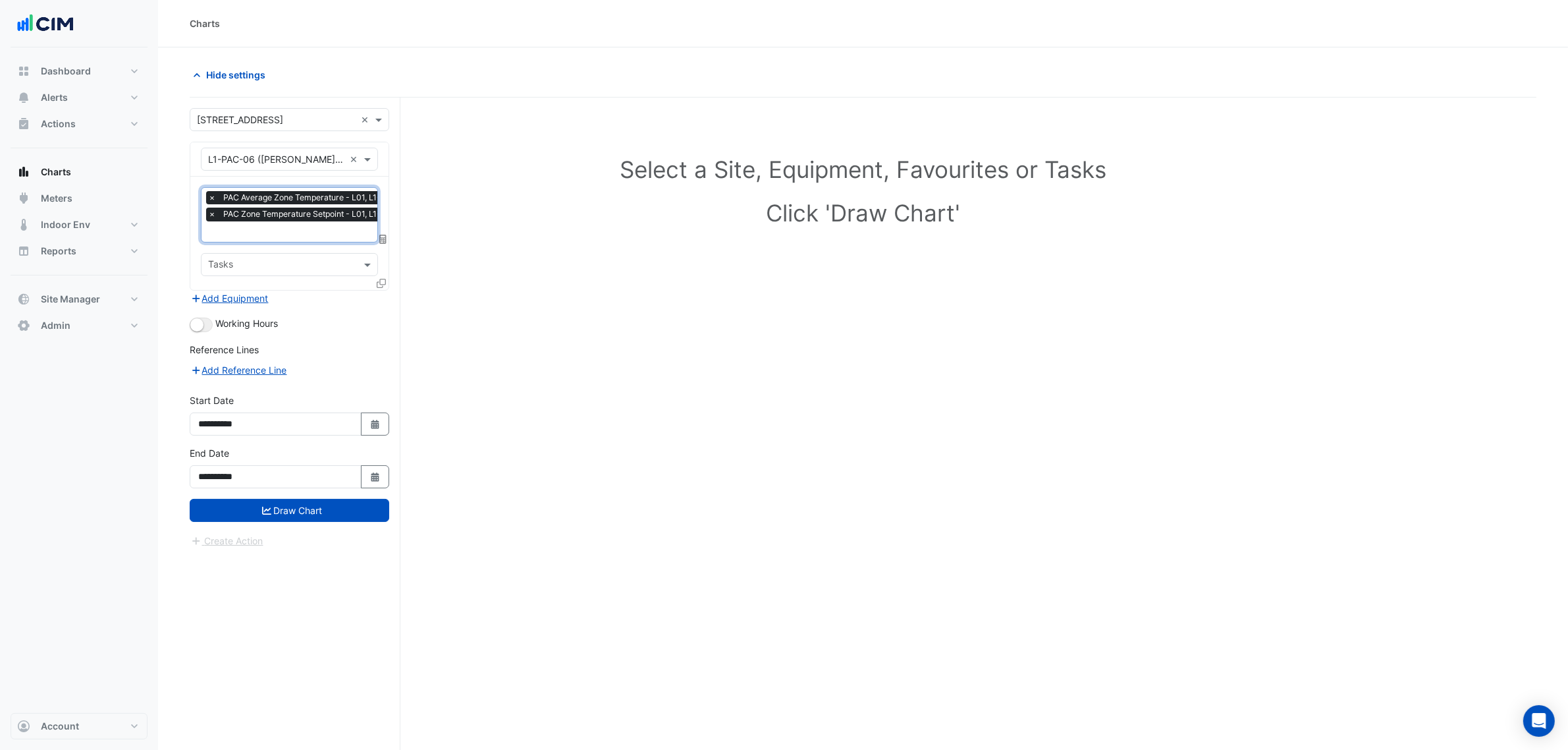
type input "*"
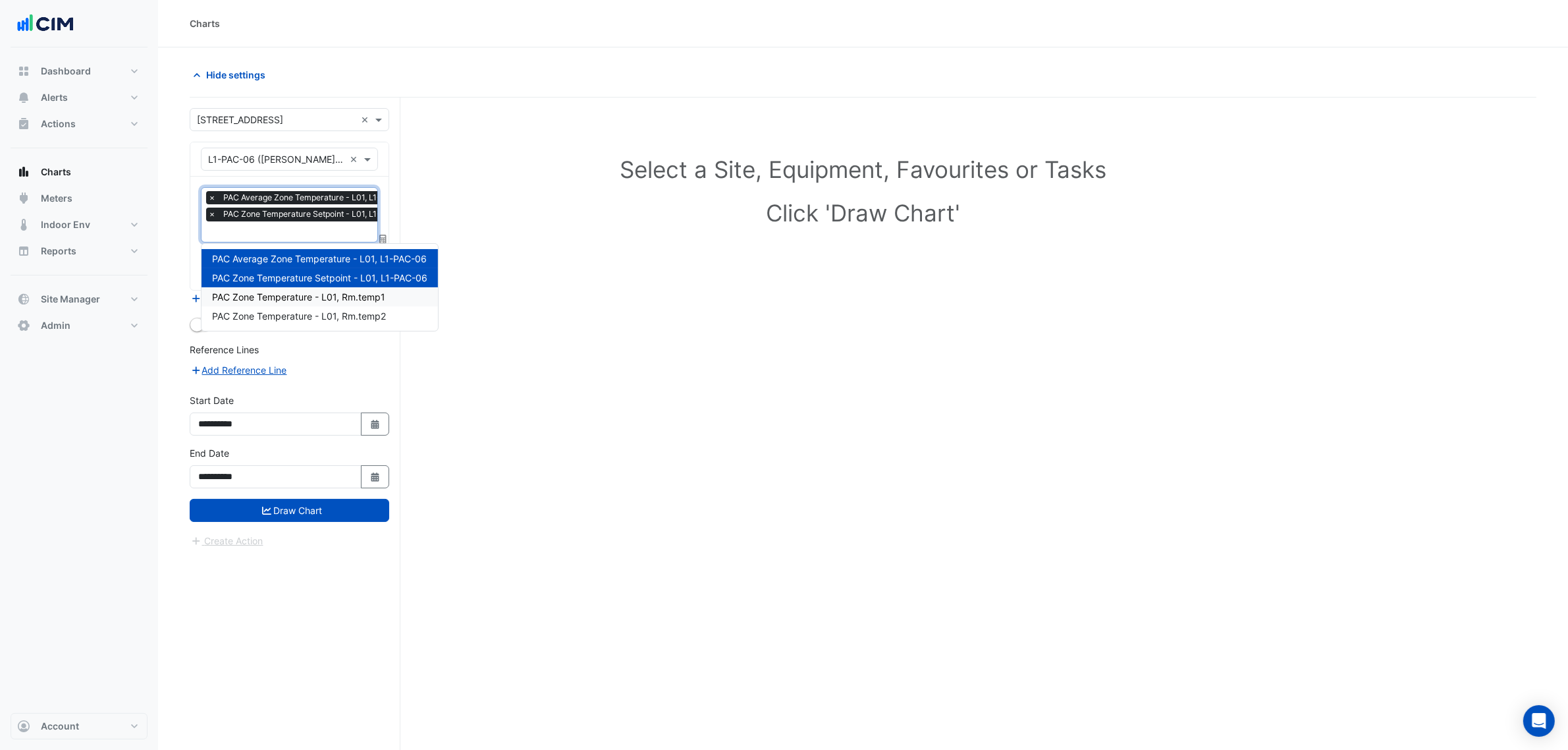
type input "*"
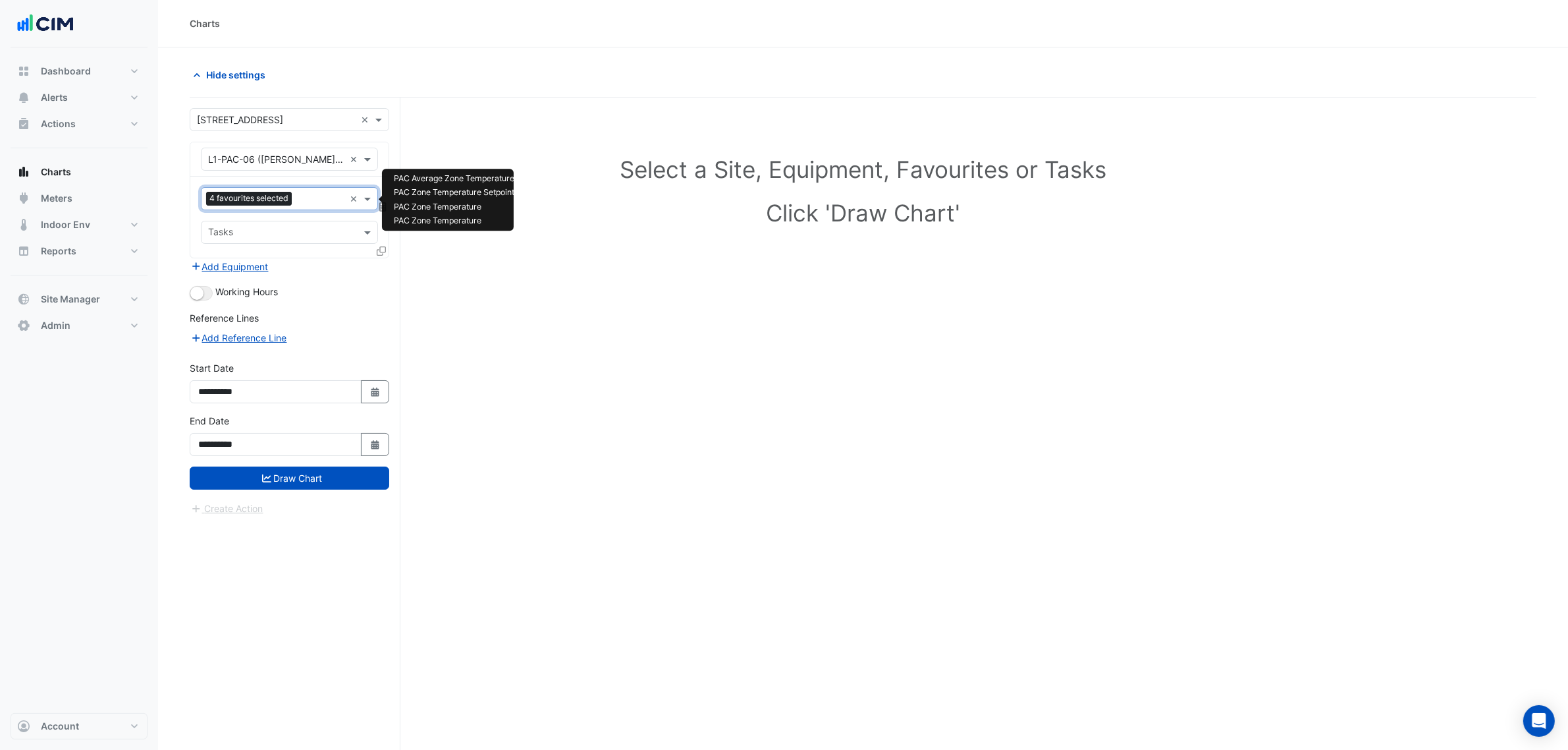
click at [272, 196] on span "4 favourites selected" at bounding box center [249, 198] width 85 height 13
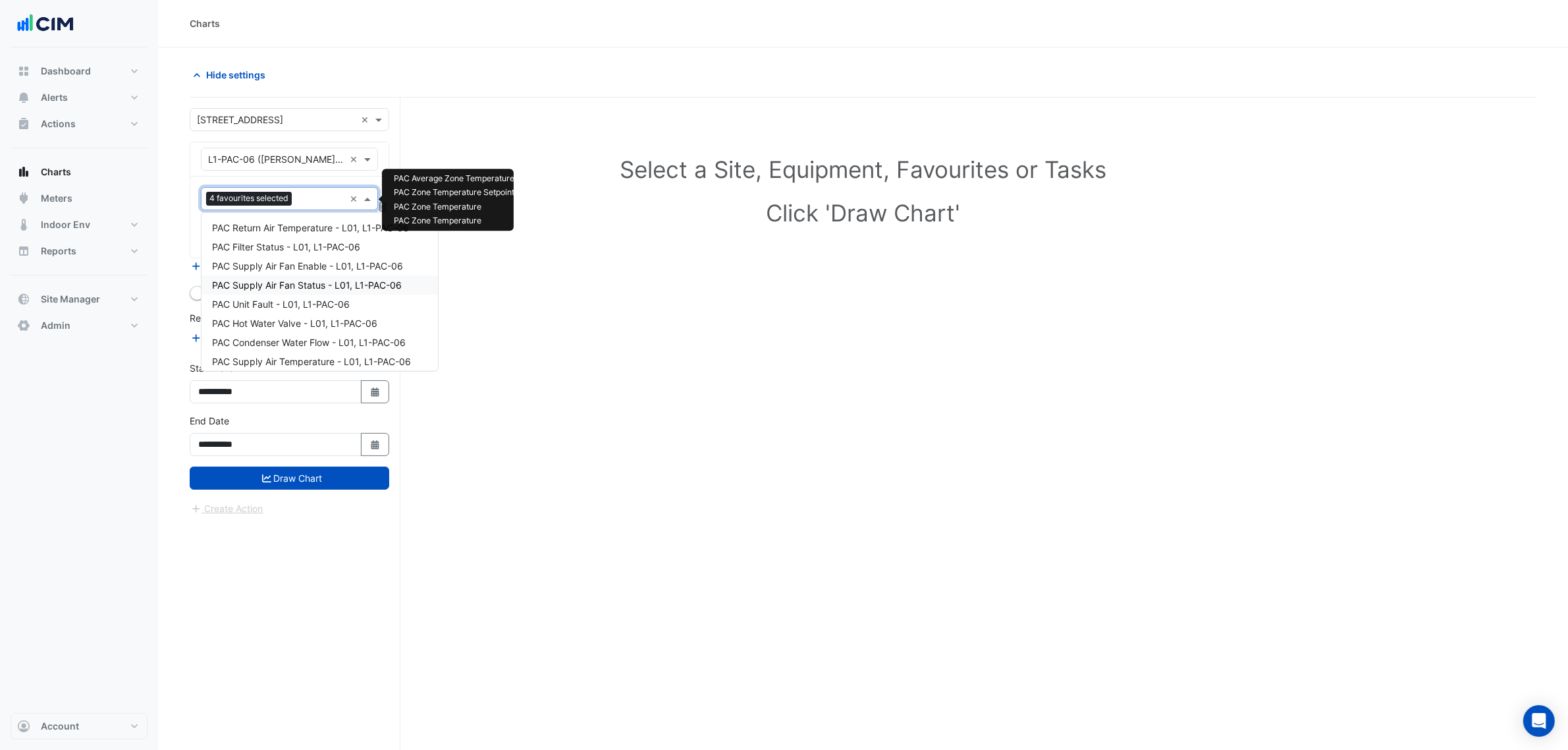
scroll to position [82, 0]
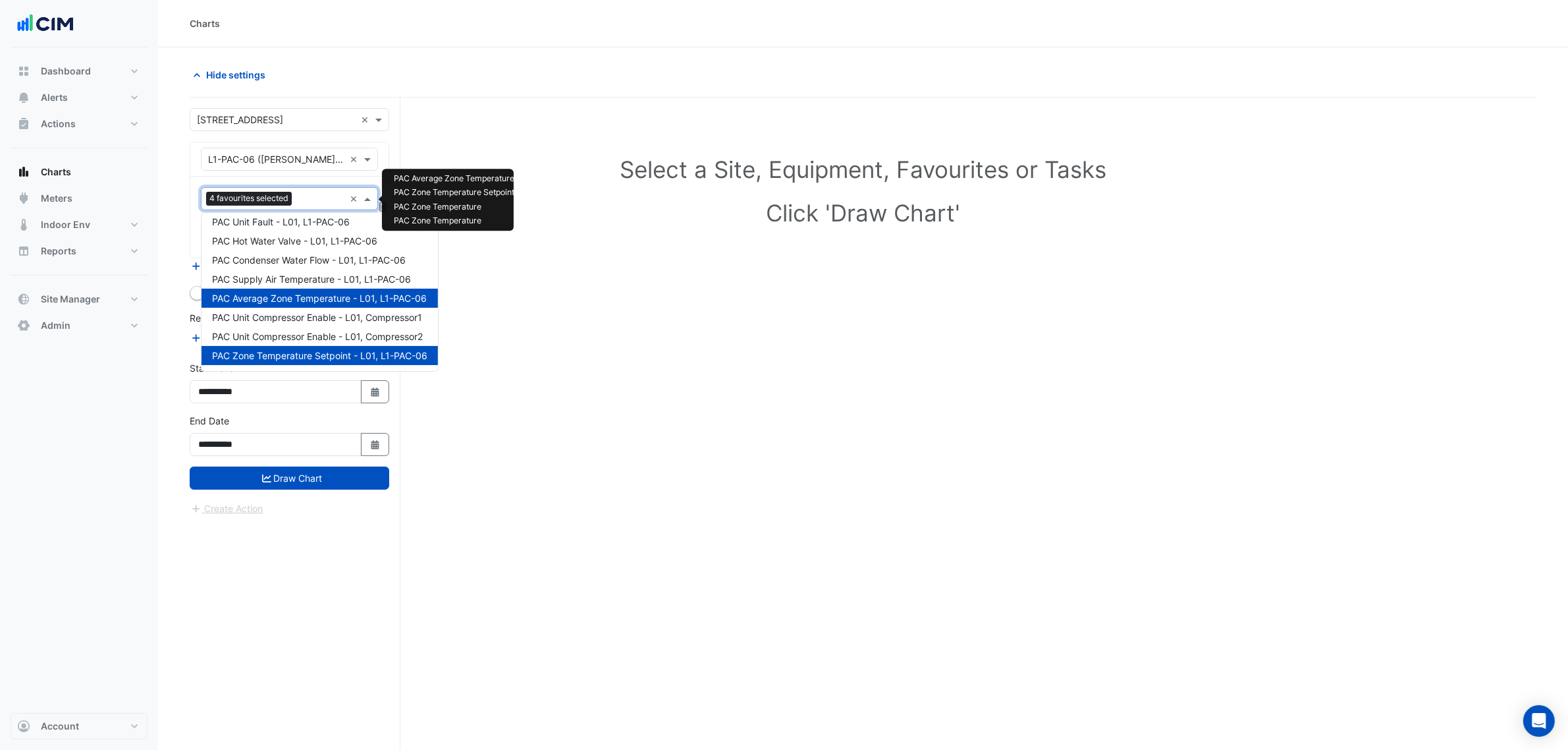
click at [309, 298] on span "PAC Average Zone Temperature - L01, L1-PAC-06" at bounding box center [320, 298] width 215 height 11
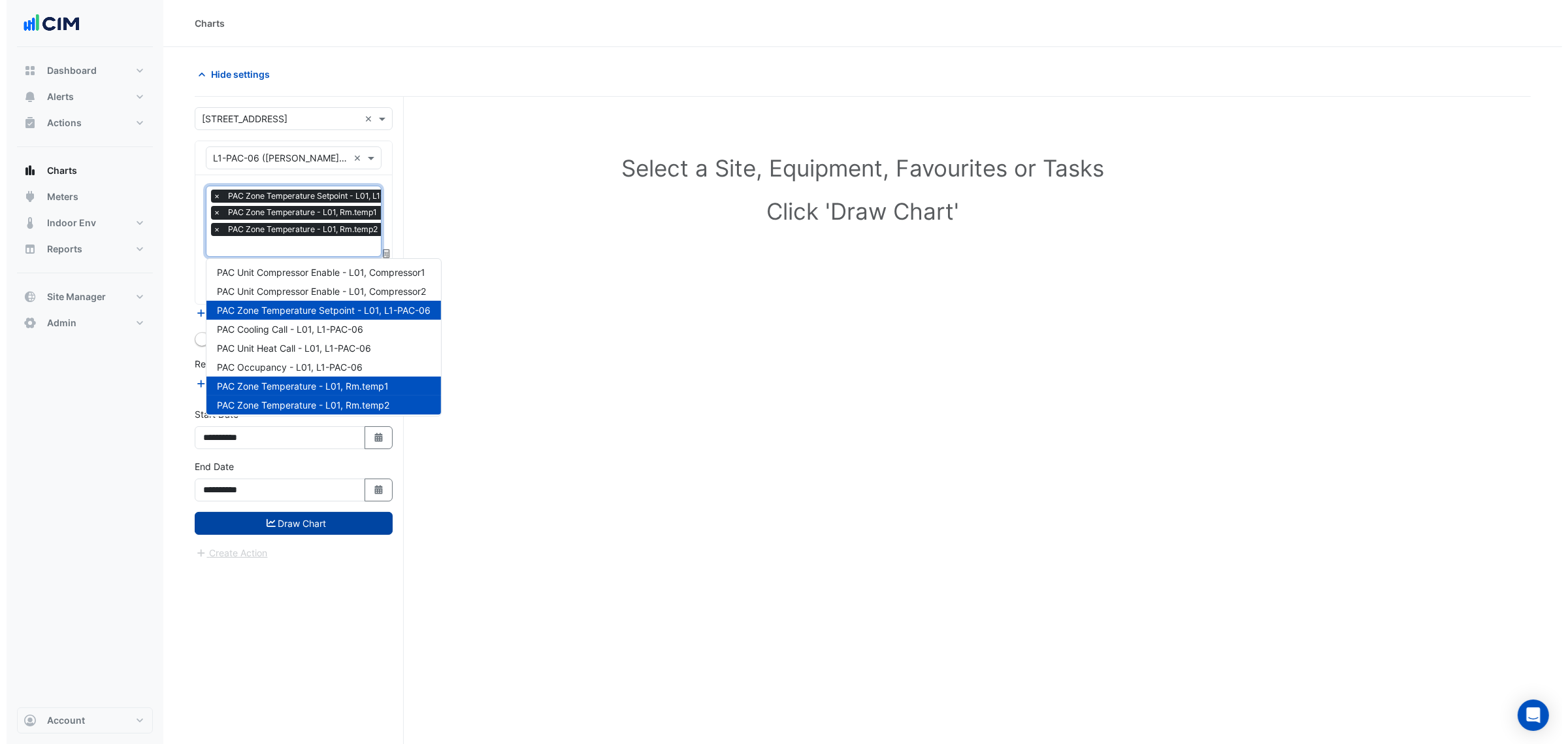
scroll to position [175, 0]
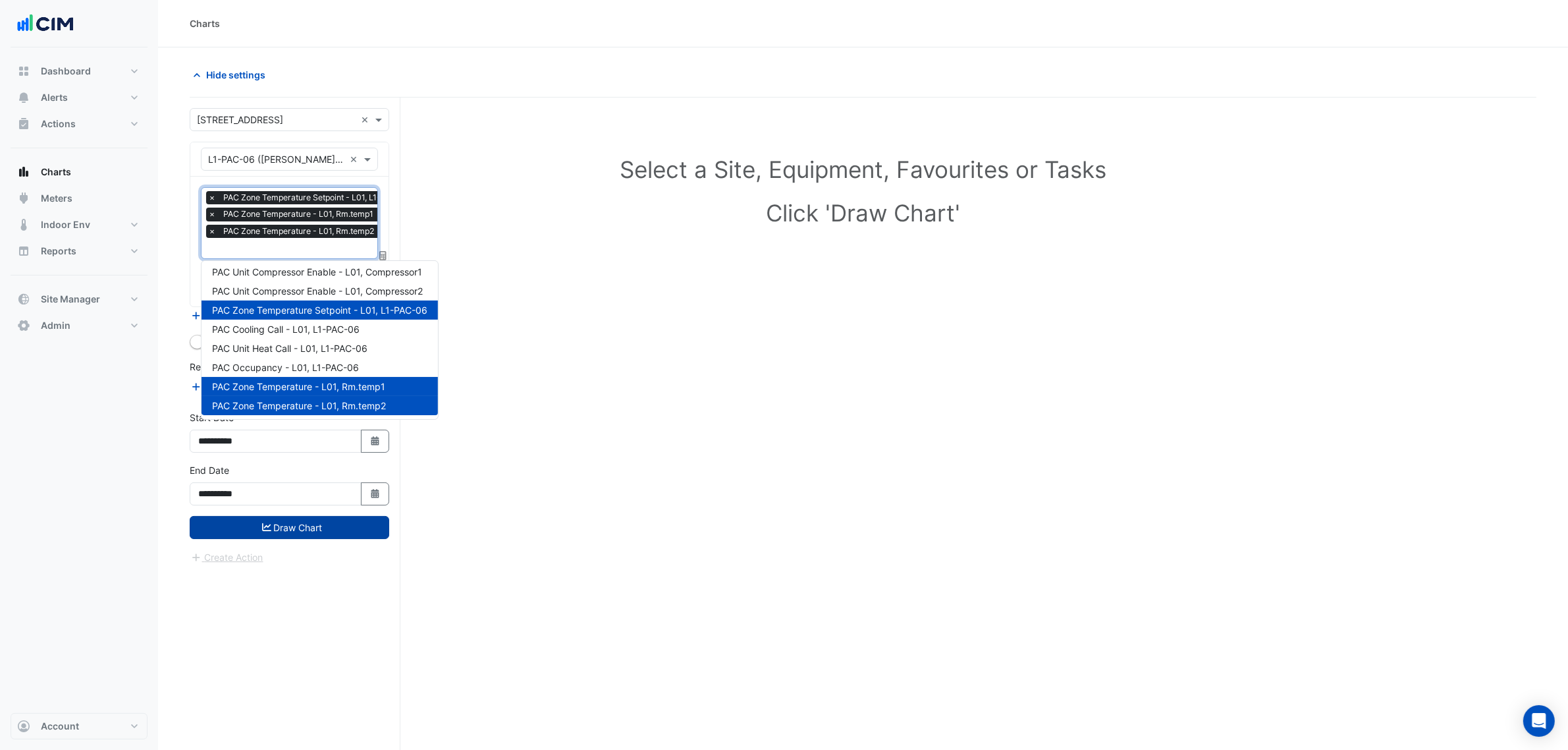
click at [305, 526] on button "Draw Chart" at bounding box center [289, 527] width 200 height 23
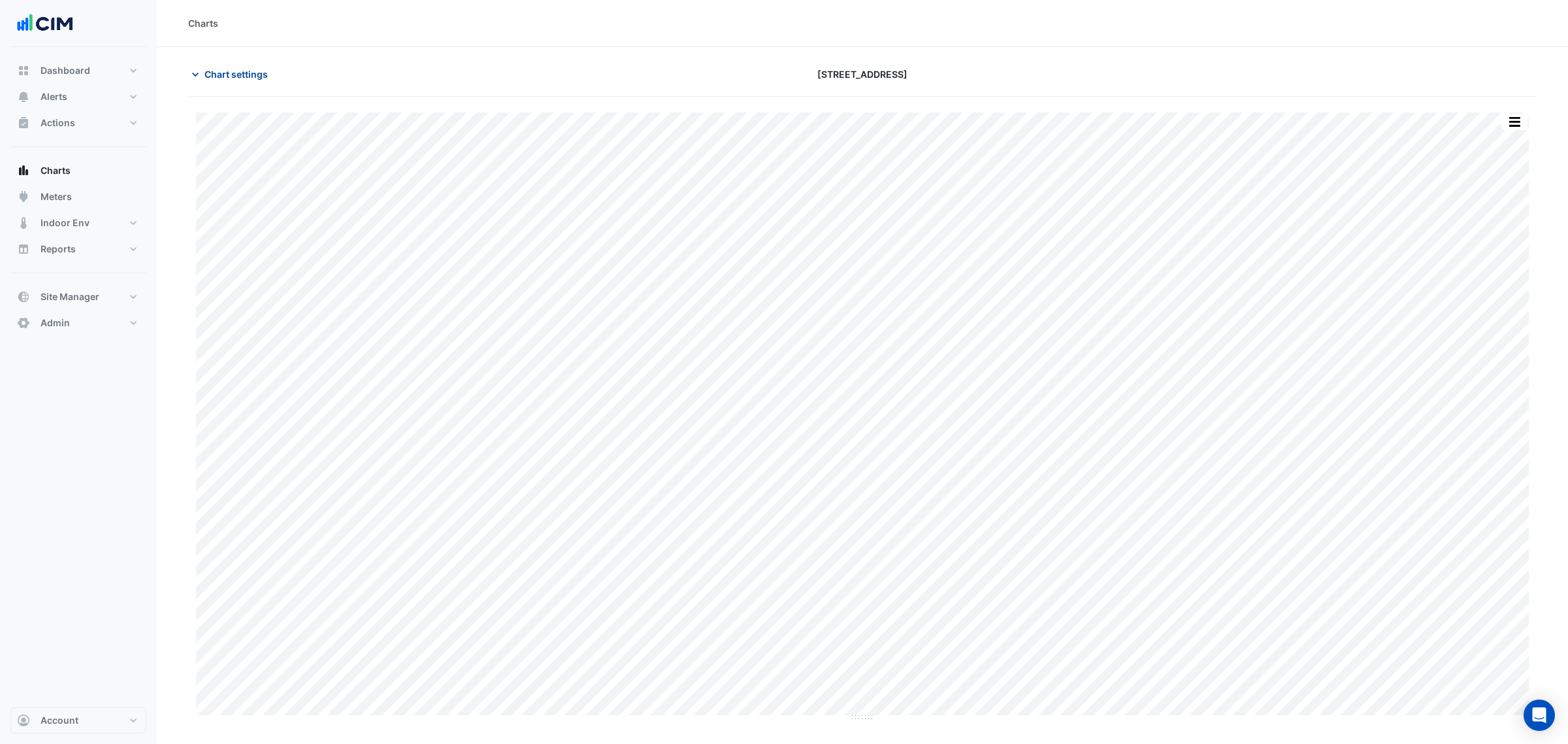
click at [233, 67] on span "Chart settings" at bounding box center [236, 74] width 63 height 14
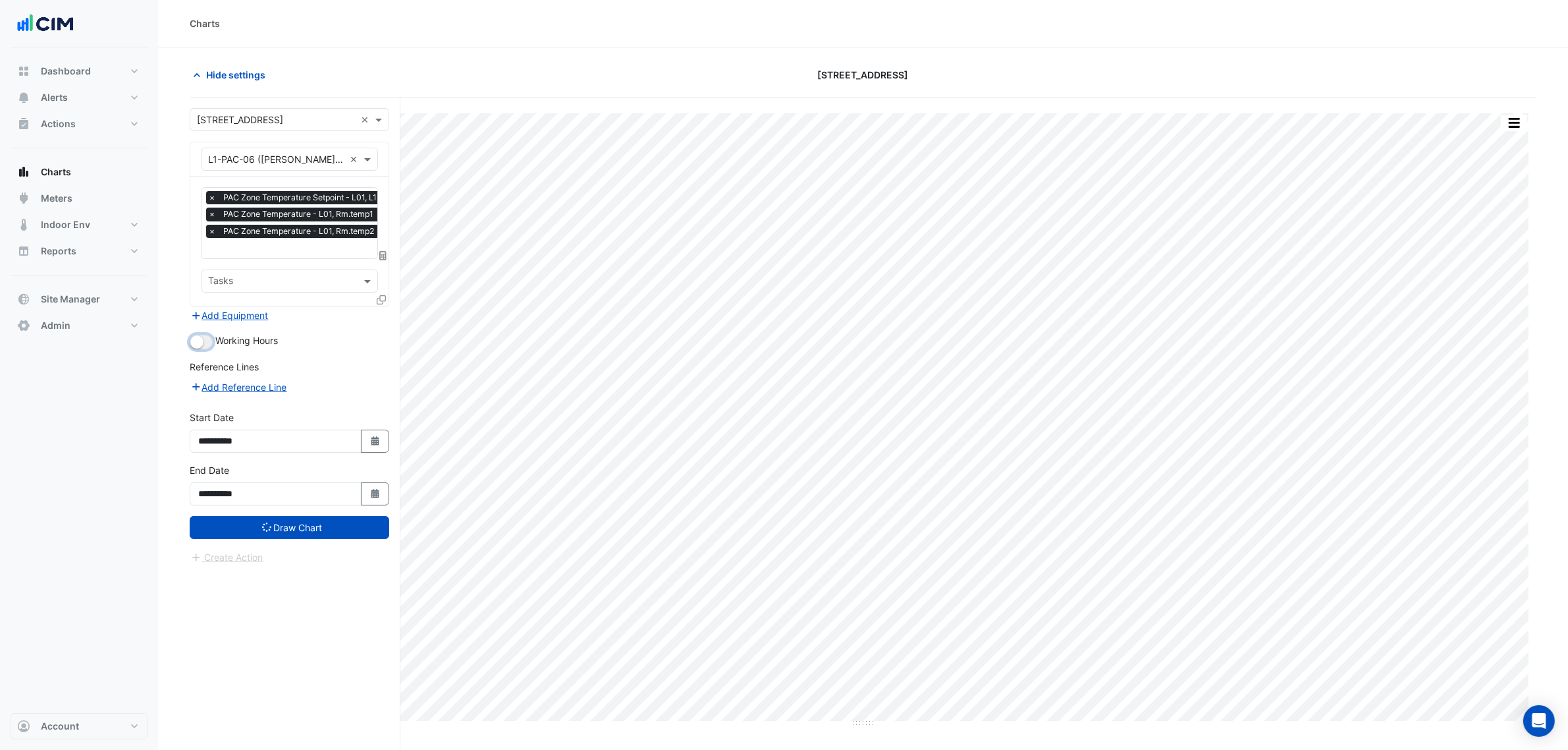
click at [199, 336] on small "button" at bounding box center [196, 342] width 13 height 13
click at [298, 535] on button "Draw Chart" at bounding box center [289, 527] width 200 height 23
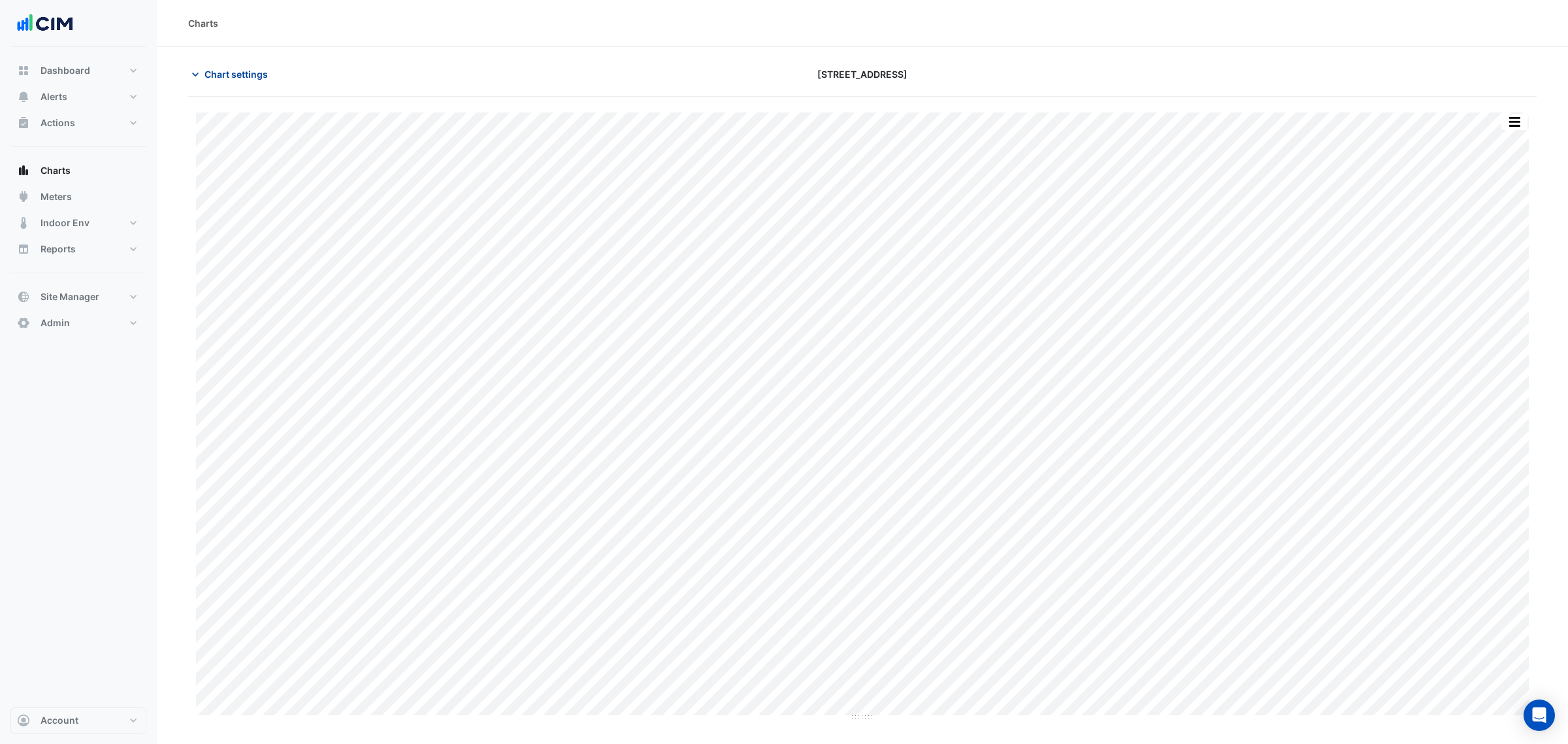
click at [235, 67] on span "Chart settings" at bounding box center [236, 74] width 63 height 14
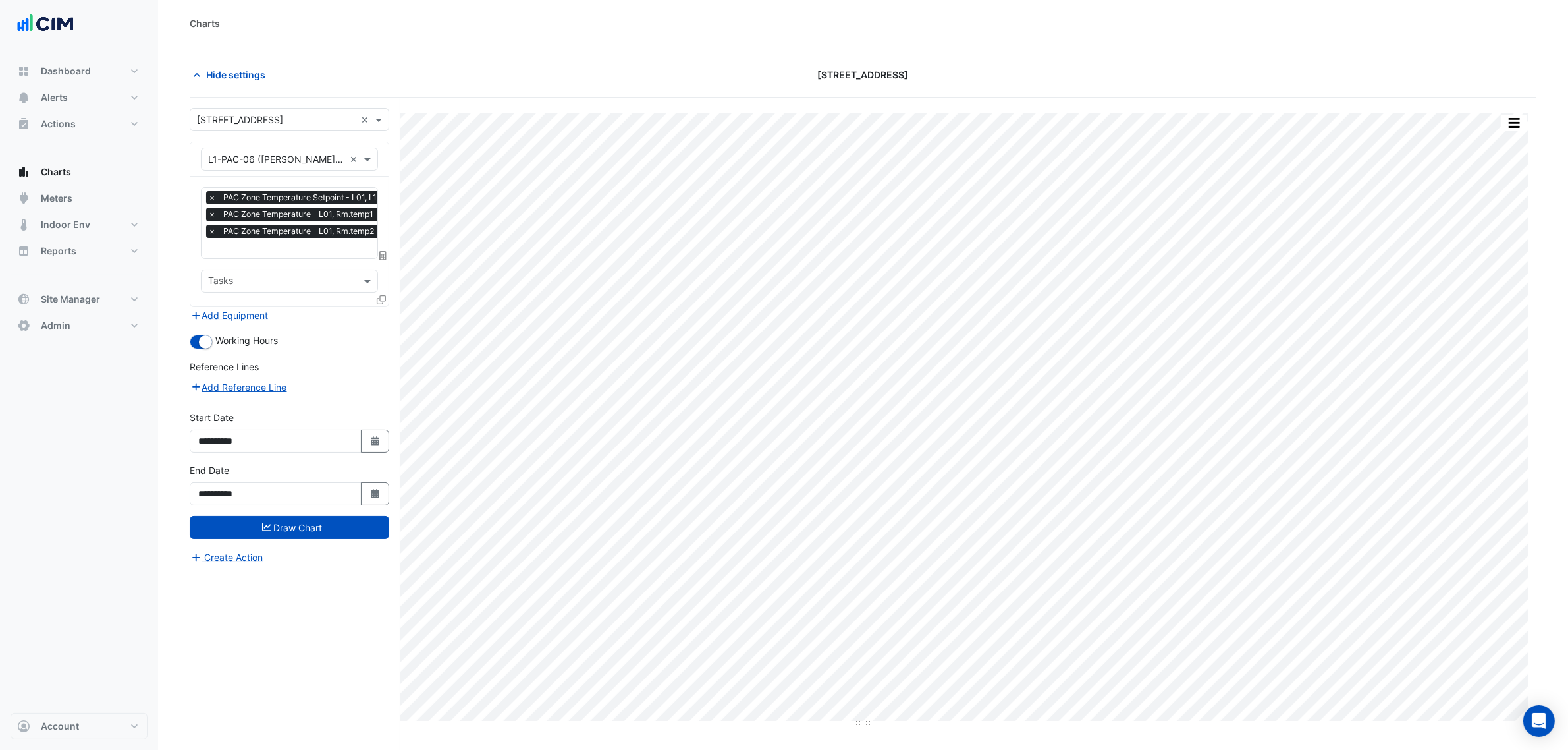
click at [332, 249] on input "text" at bounding box center [312, 249] width 209 height 14
type input "*"
click at [329, 279] on span "PAC Hot Water Valve - L01, L1-PAC-06" at bounding box center [294, 276] width 165 height 11
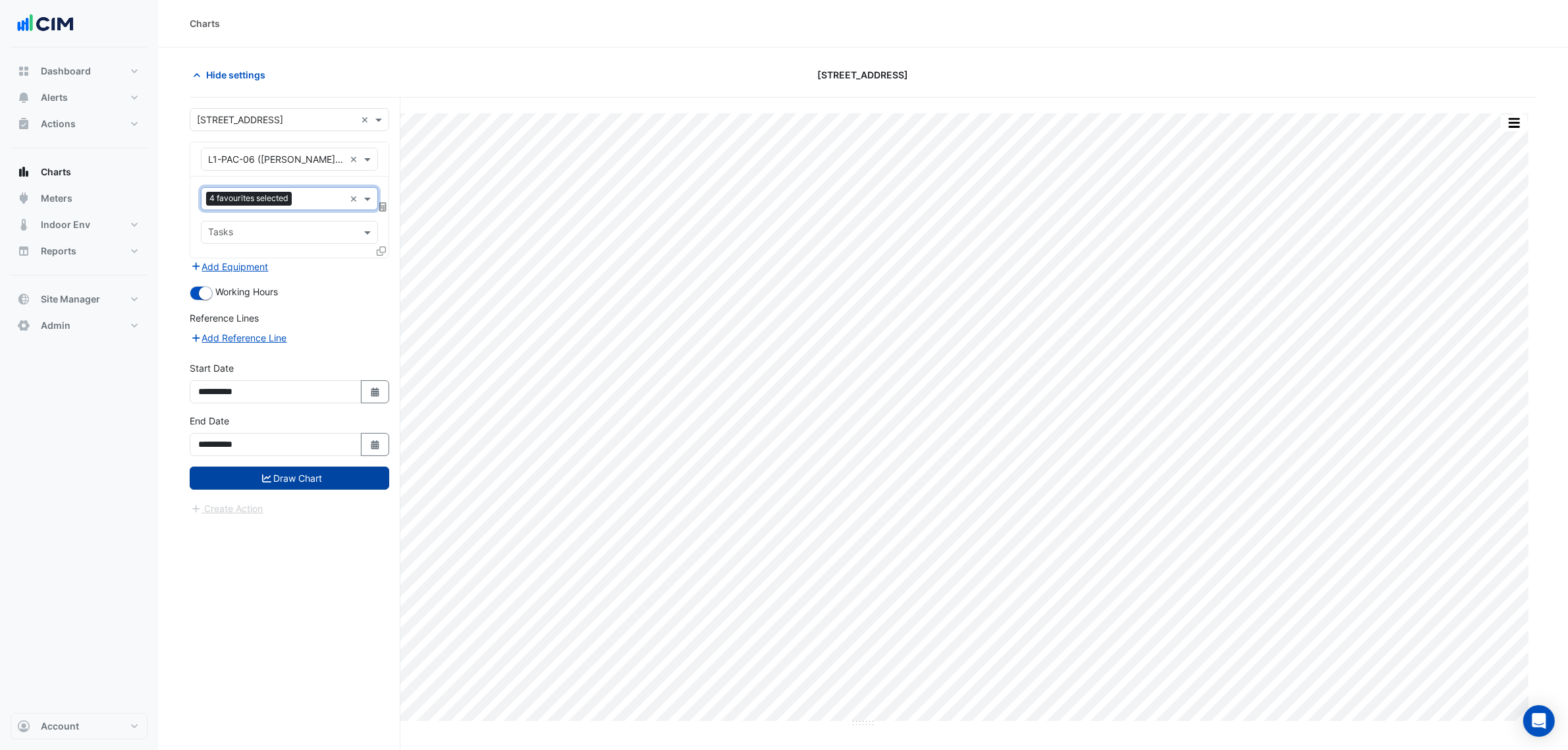
click at [364, 475] on button "Draw Chart" at bounding box center [289, 478] width 200 height 23
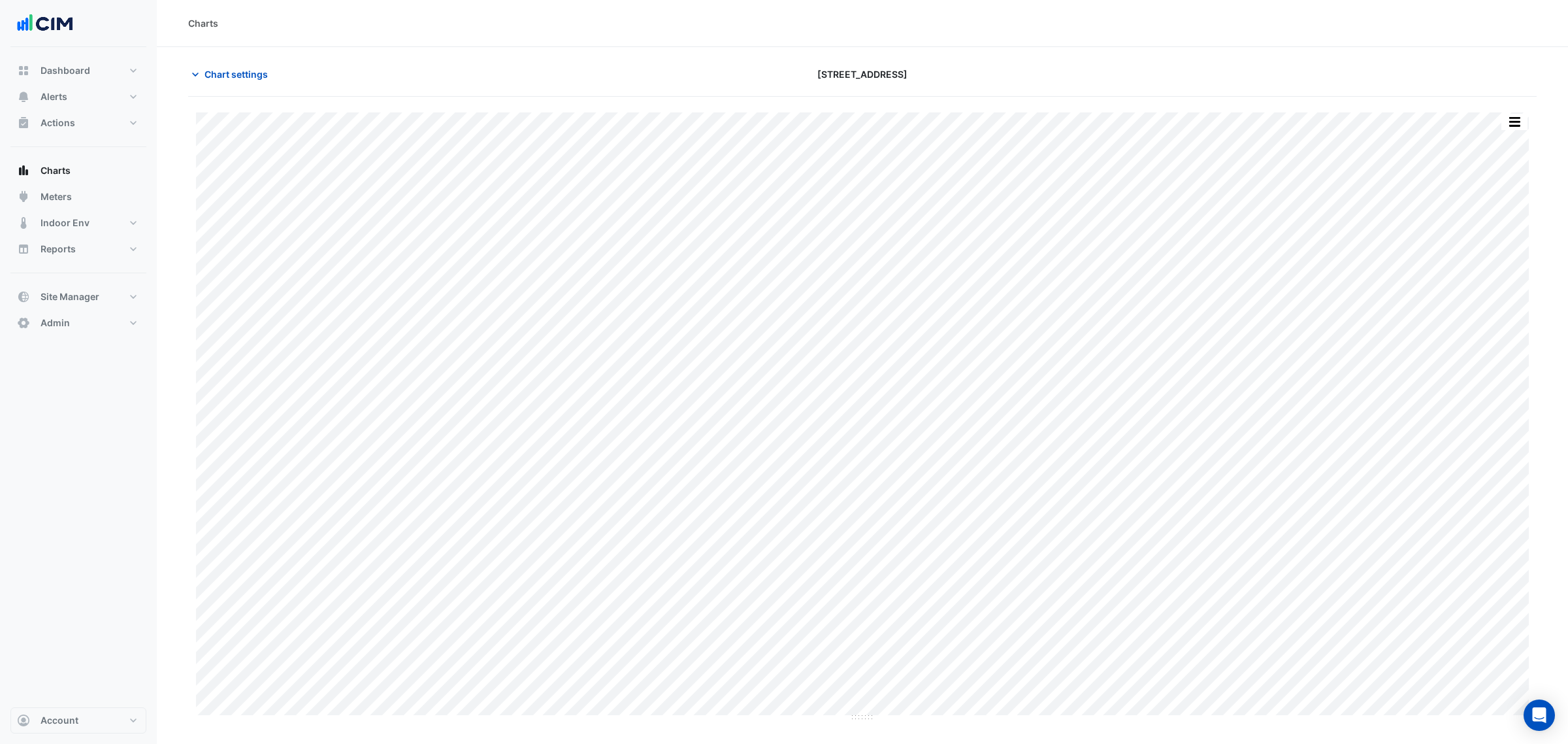
click at [1523, 112] on div "Split by Unit Split All Print Save as JPEG Save as PNG Pivot Data Table Export …" at bounding box center [862, 410] width 1349 height 625
drag, startPoint x: 1516, startPoint y: 123, endPoint x: 1510, endPoint y: 132, distance: 10.8
click at [1515, 125] on button "button" at bounding box center [1514, 121] width 26 height 16
click at [1507, 136] on div "Split by Unit" at bounding box center [1488, 145] width 78 height 23
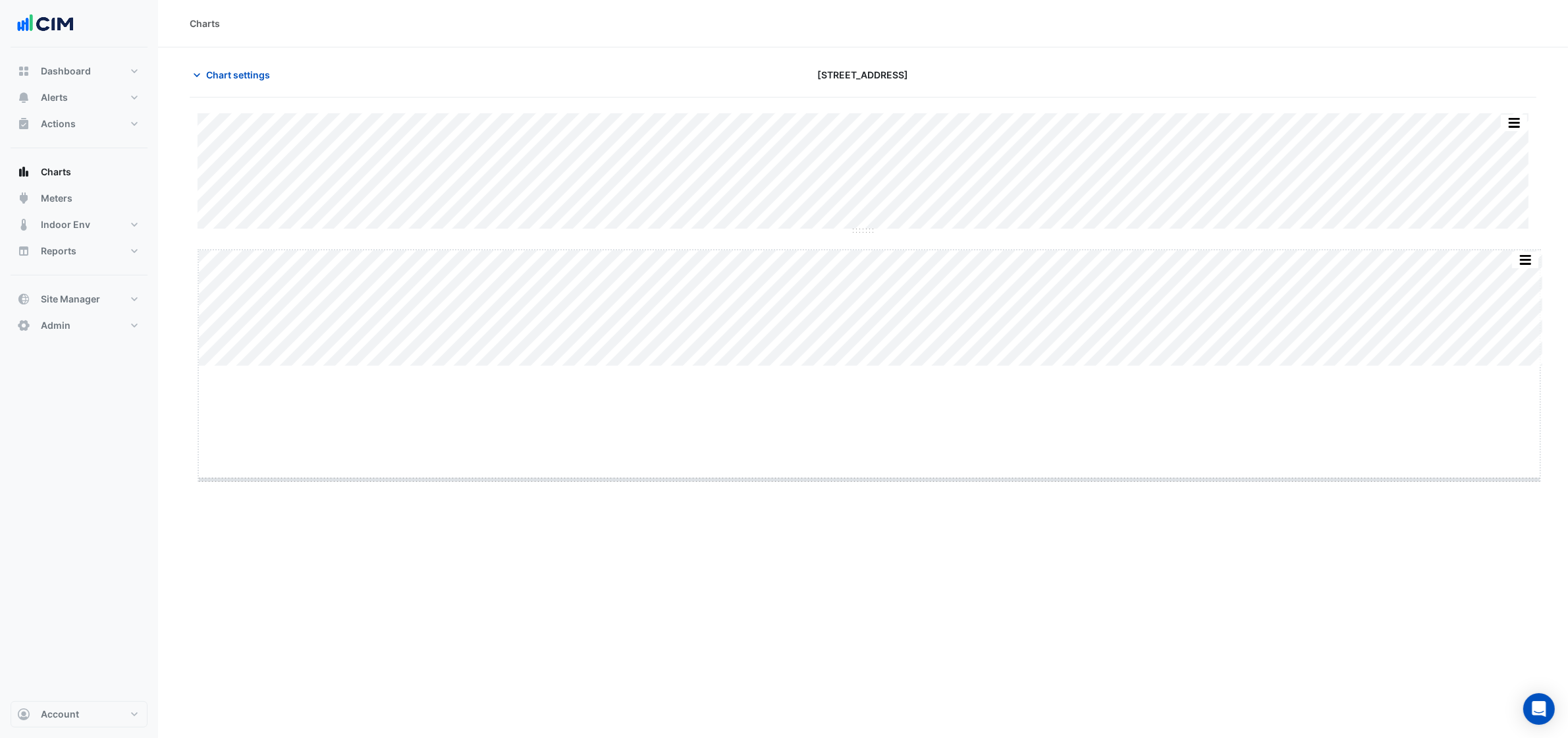
drag, startPoint x: 870, startPoint y: 366, endPoint x: 870, endPoint y: 480, distance: 114.0
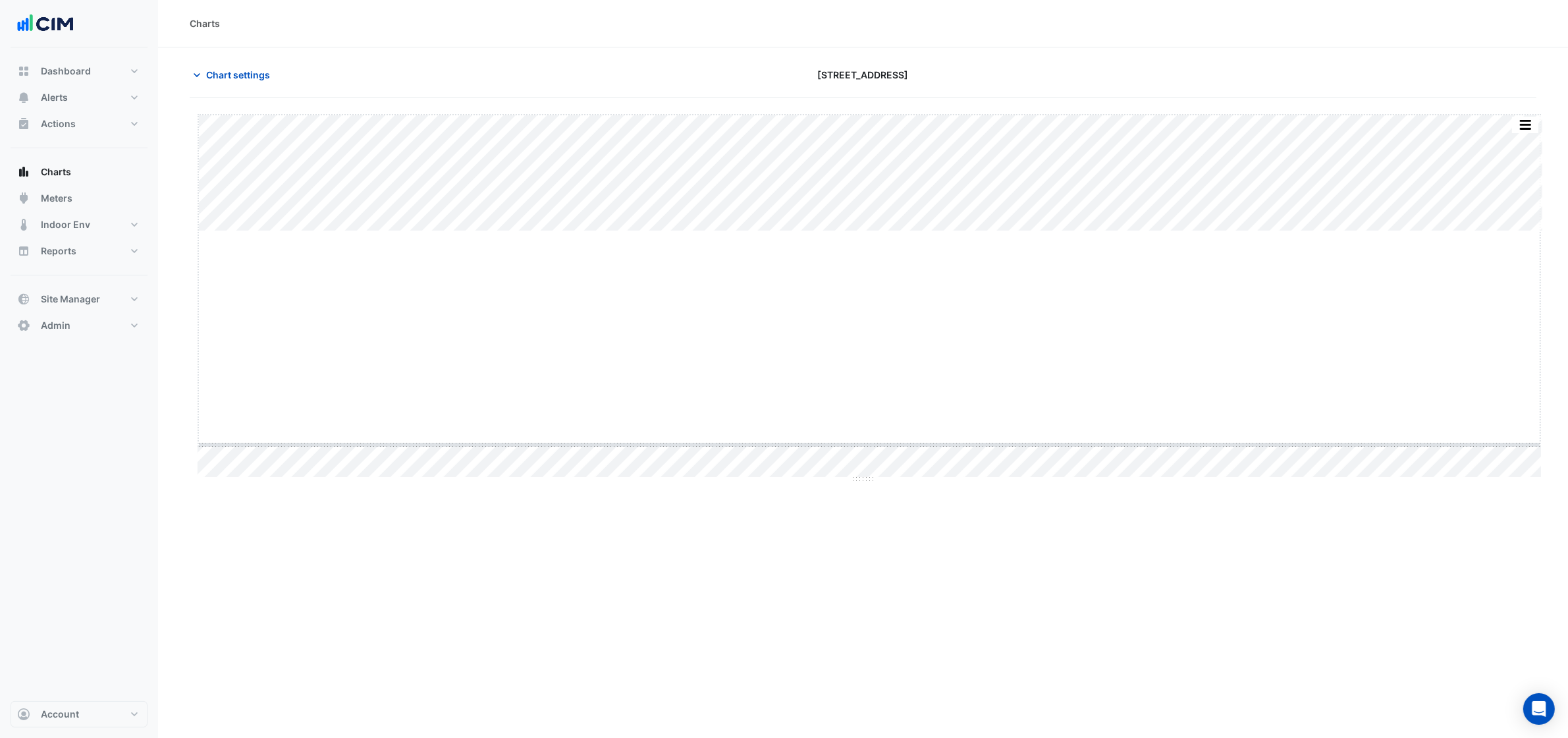
drag, startPoint x: 866, startPoint y: 232, endPoint x: 841, endPoint y: 466, distance: 235.3
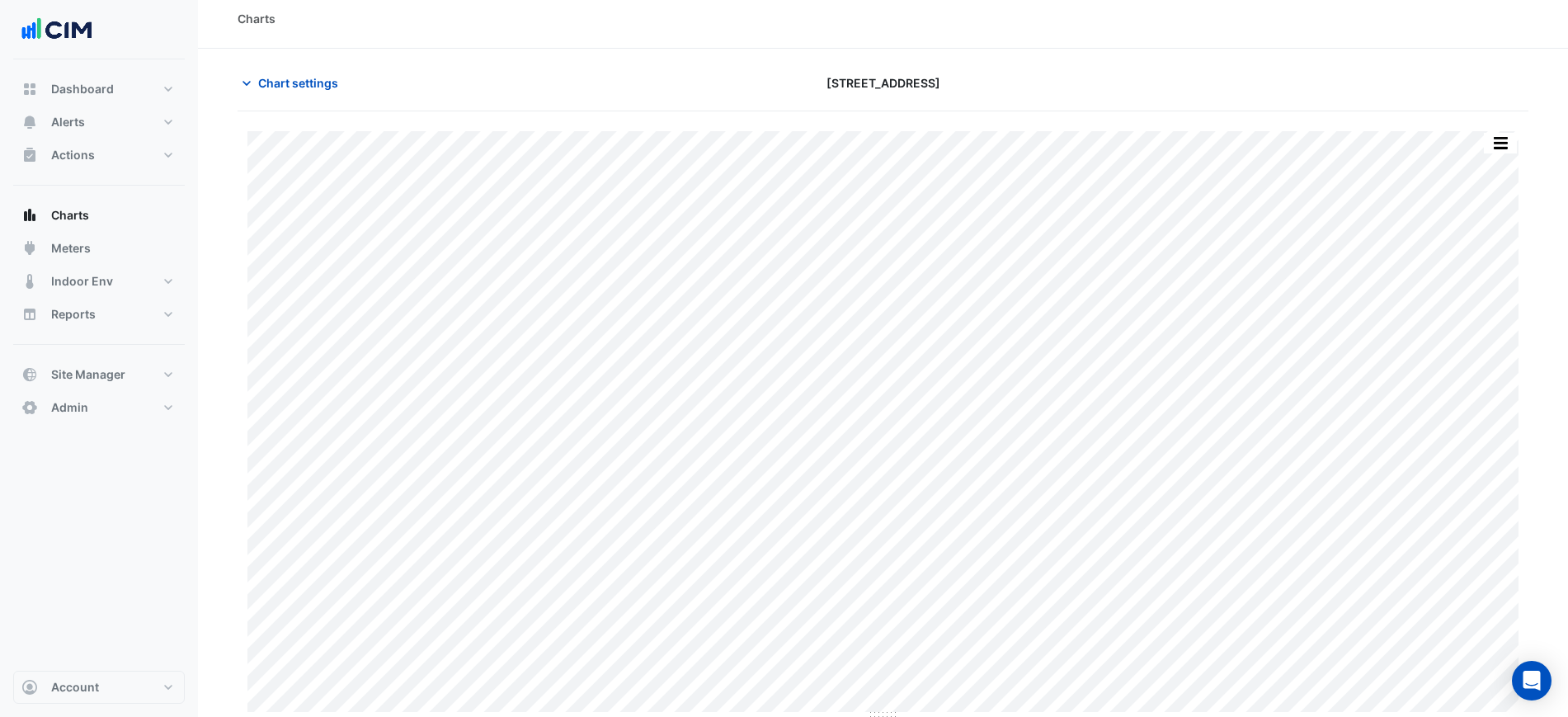
scroll to position [14, 0]
drag, startPoint x: 1518, startPoint y: 0, endPoint x: 1043, endPoint y: 72, distance: 480.4
click at [1043, 72] on div "[STREET_ADDRESS]" at bounding box center [884, 79] width 437 height 29
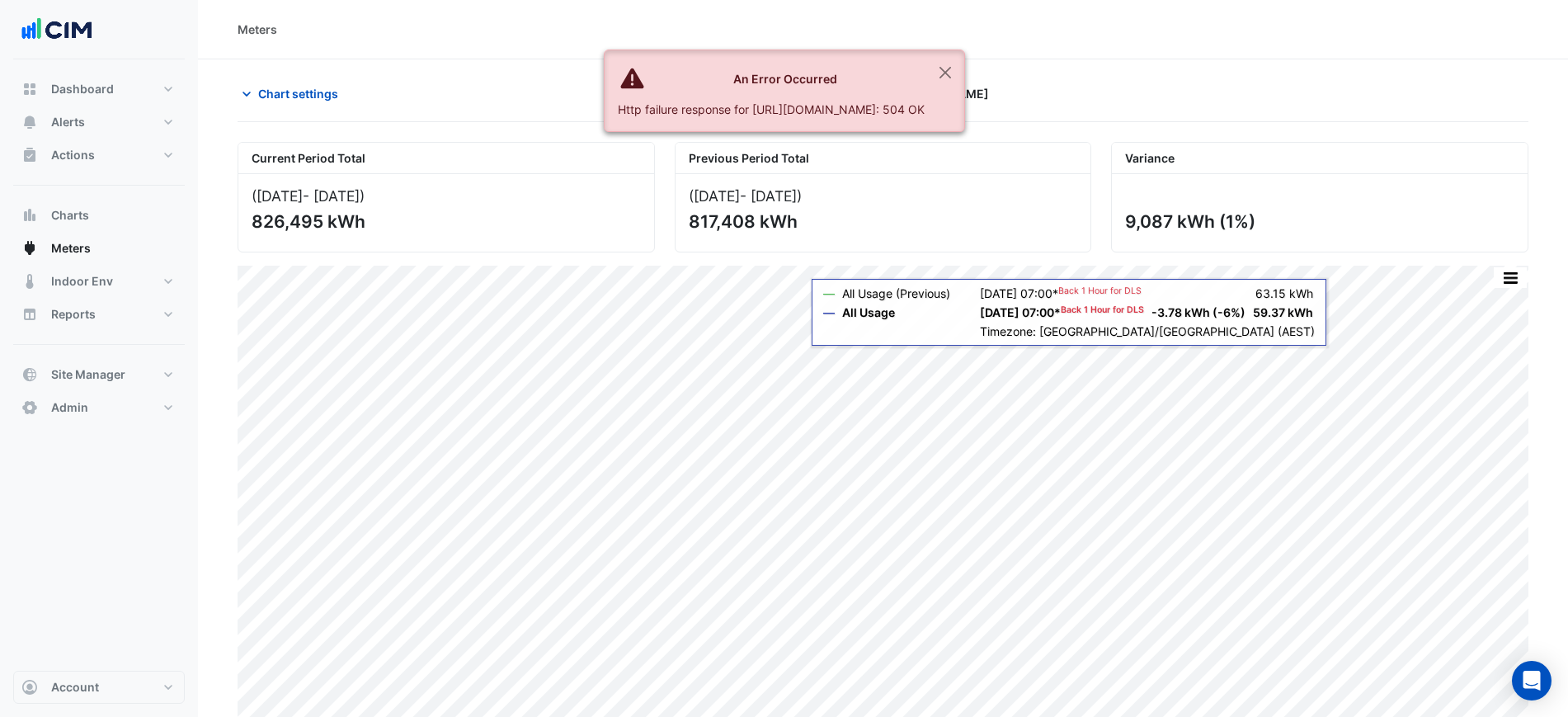
scroll to position [39, 0]
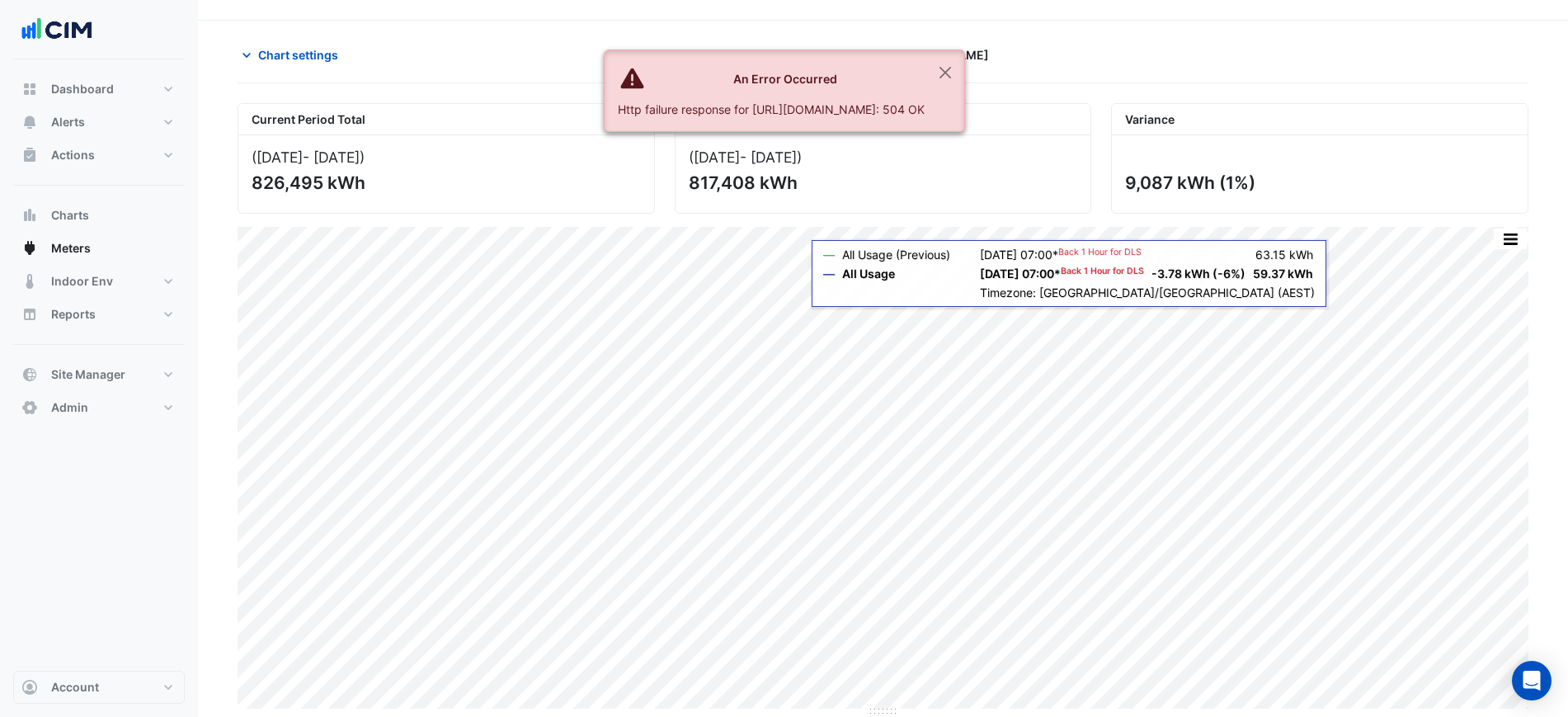
click at [965, 65] on ngb-alert "An Error Occurred Http failure response for [URL][DOMAIN_NAME]: 504 OK" at bounding box center [785, 90] width 362 height 82
click at [965, 72] on button "Close" at bounding box center [945, 72] width 38 height 45
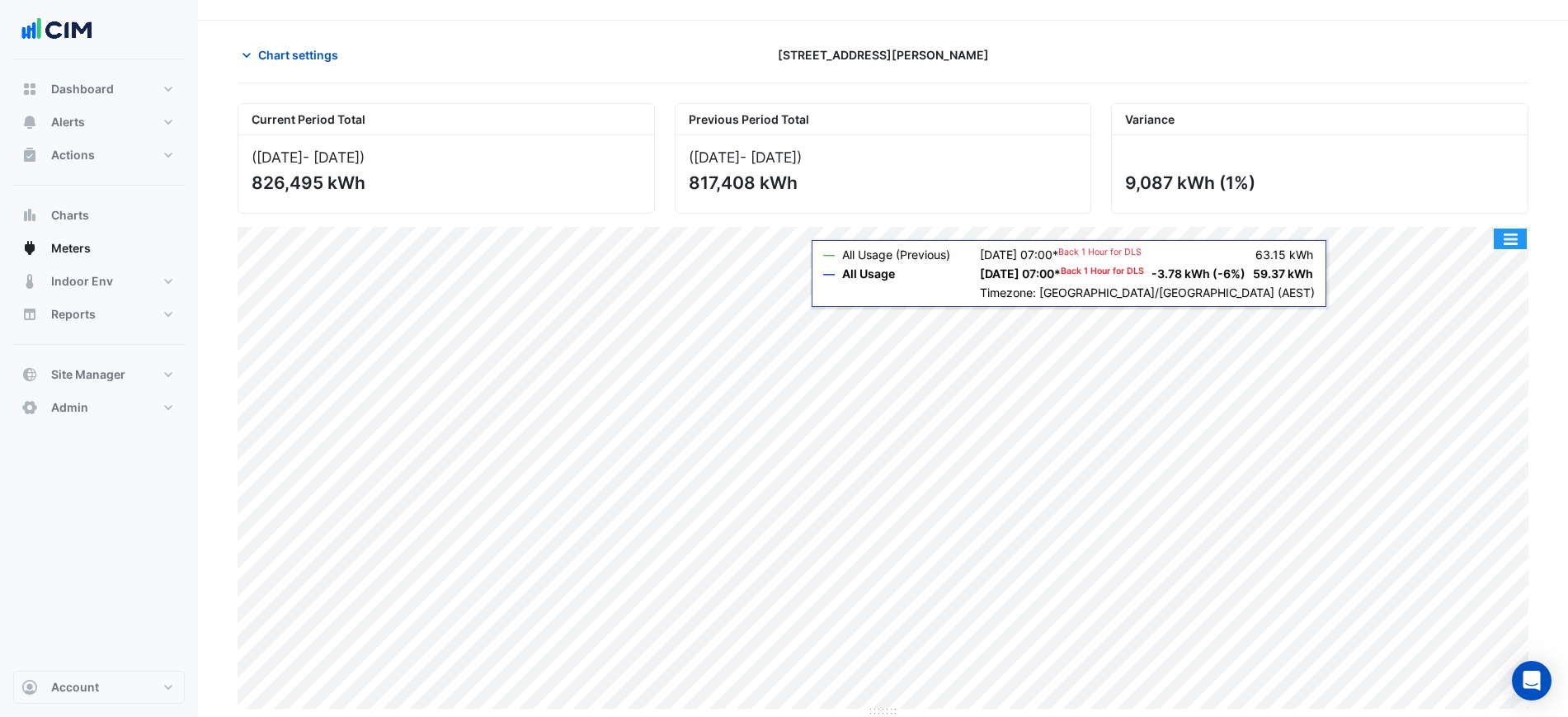
click at [1519, 237] on button "button" at bounding box center [1510, 238] width 33 height 21
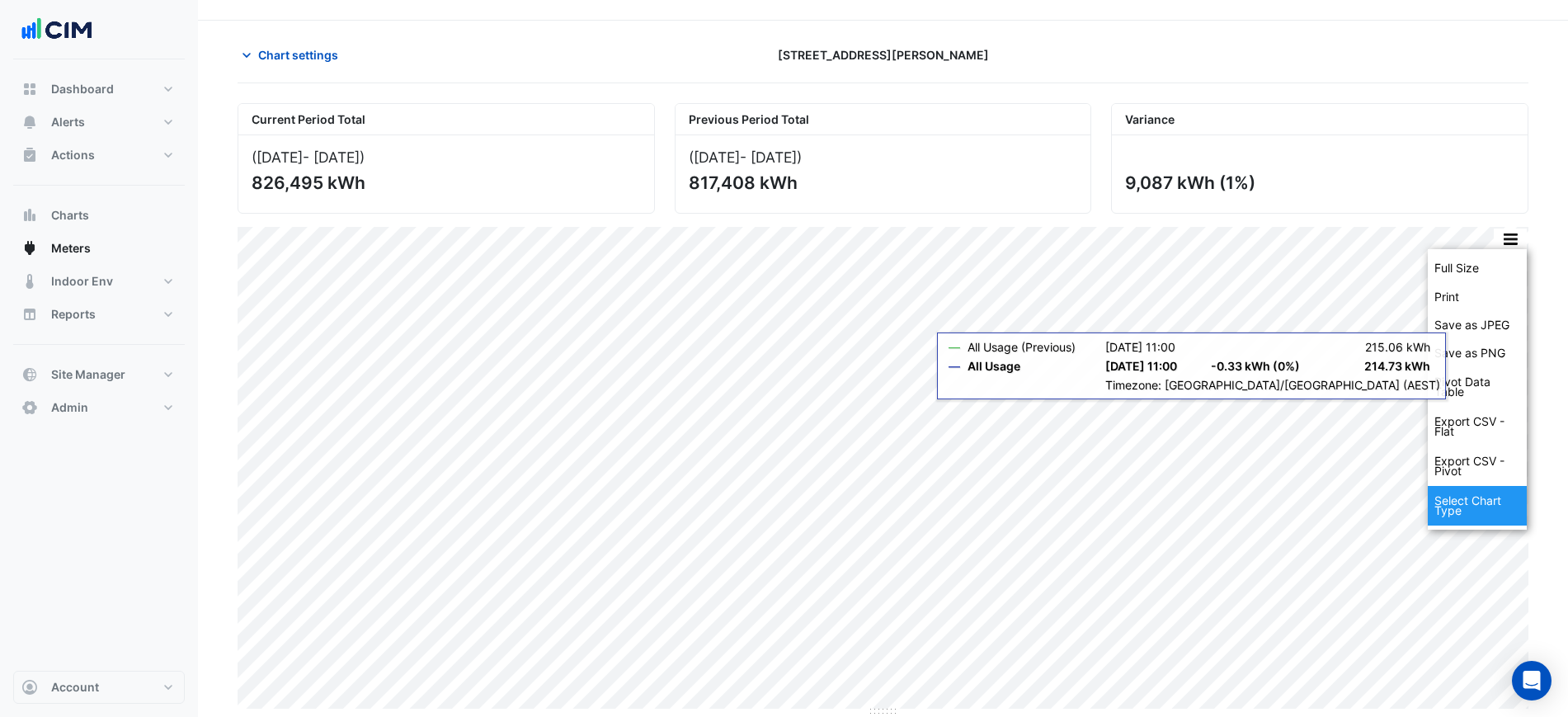
click at [1471, 503] on div "Select Chart Type" at bounding box center [1478, 506] width 99 height 40
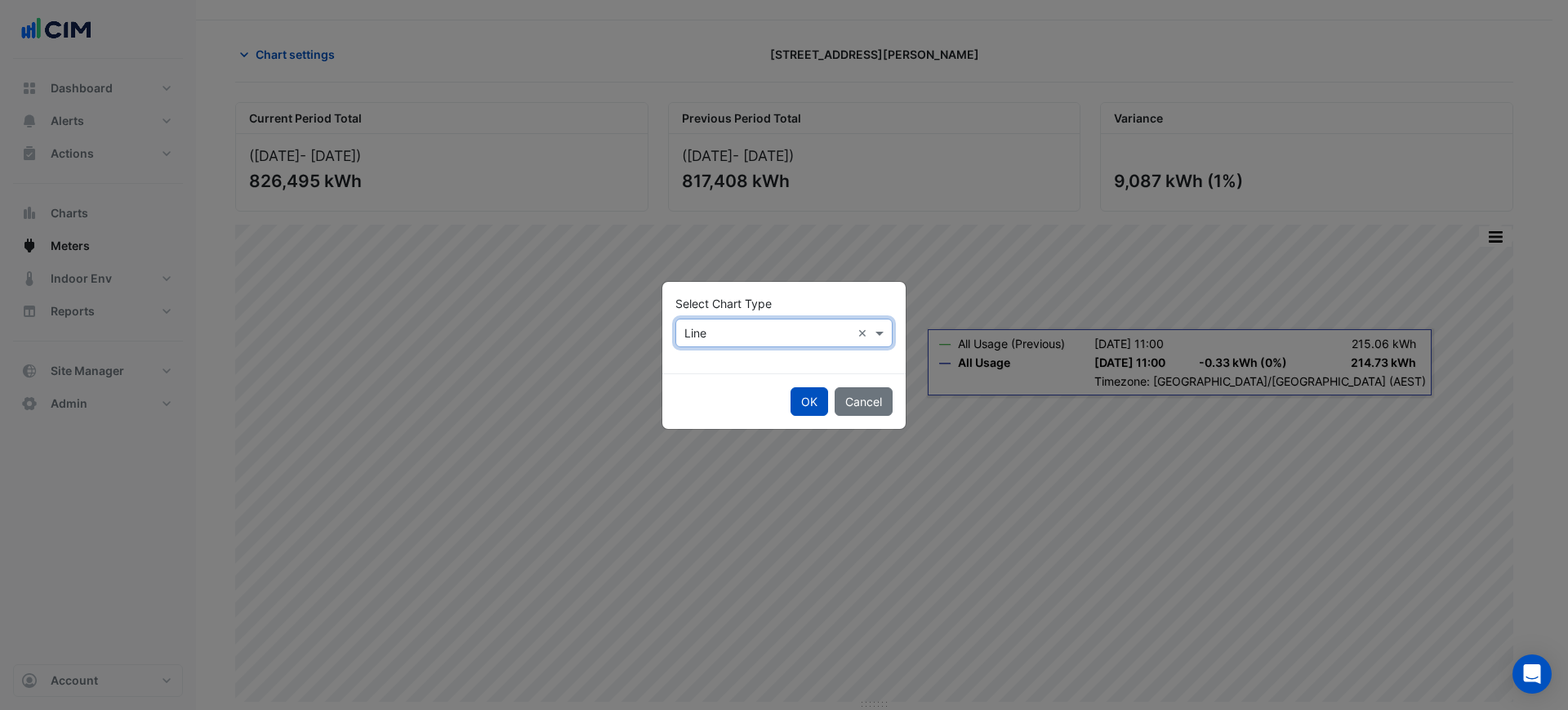
click at [778, 334] on input "text" at bounding box center [767, 334] width 166 height 18
click at [702, 391] on span "Column" at bounding box center [709, 392] width 40 height 14
click at [737, 342] on div "Select Chart Type × Column ×" at bounding box center [784, 332] width 217 height 28
click at [718, 358] on div "Line" at bounding box center [712, 368] width 71 height 24
click at [736, 321] on div "Select Chart Type × Line ×" at bounding box center [784, 332] width 217 height 28
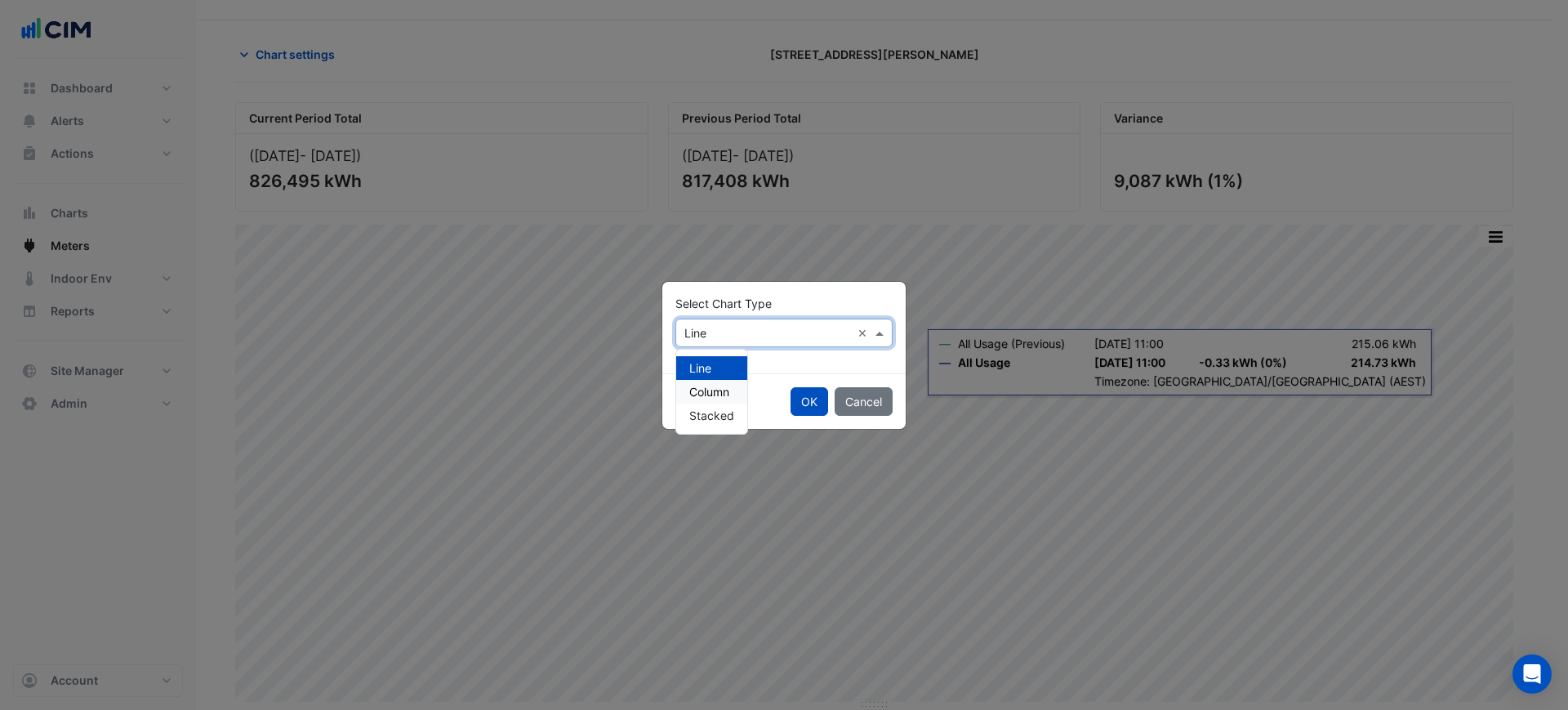
click at [714, 385] on span "Column" at bounding box center [709, 392] width 40 height 14
click at [792, 393] on button "OK" at bounding box center [809, 402] width 37 height 28
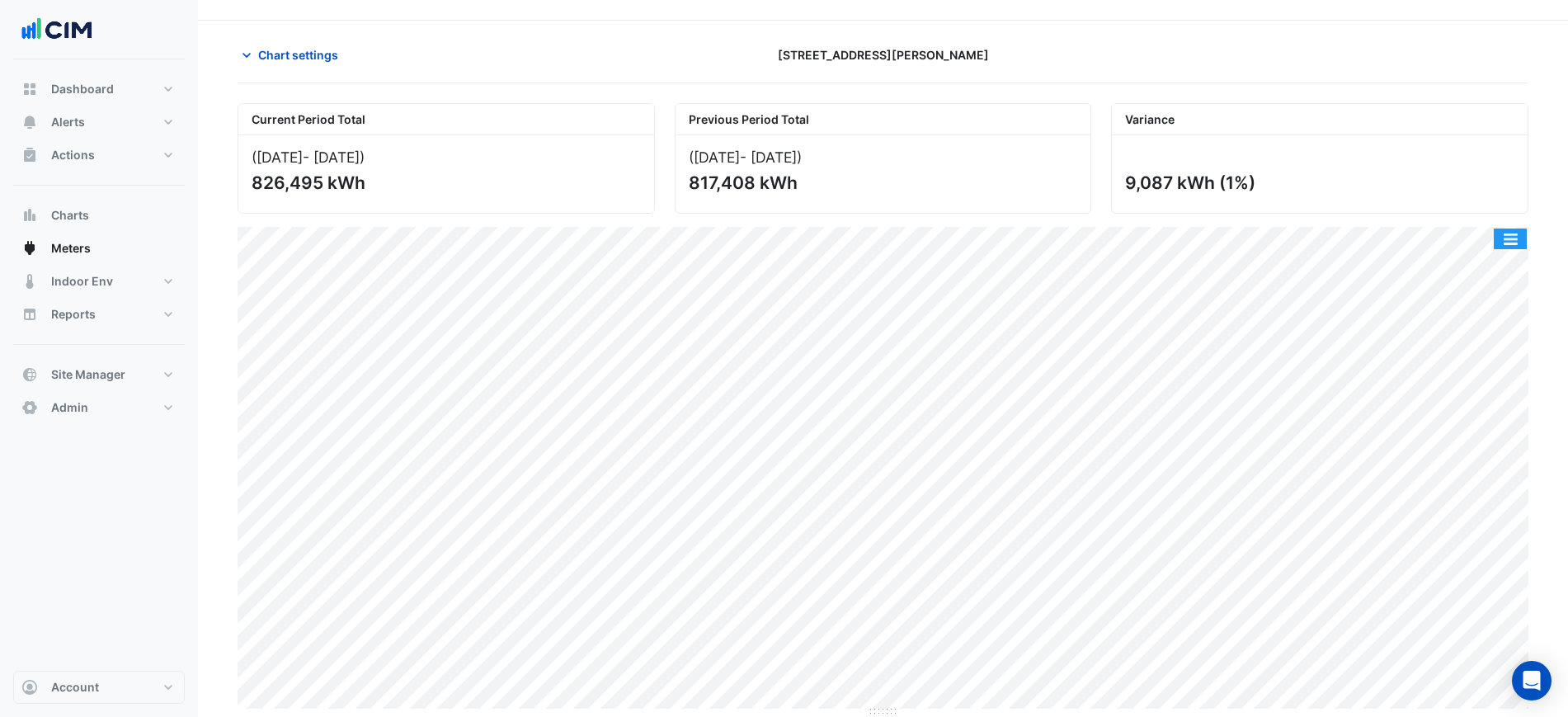
click at [1502, 232] on button "button" at bounding box center [1510, 238] width 33 height 21
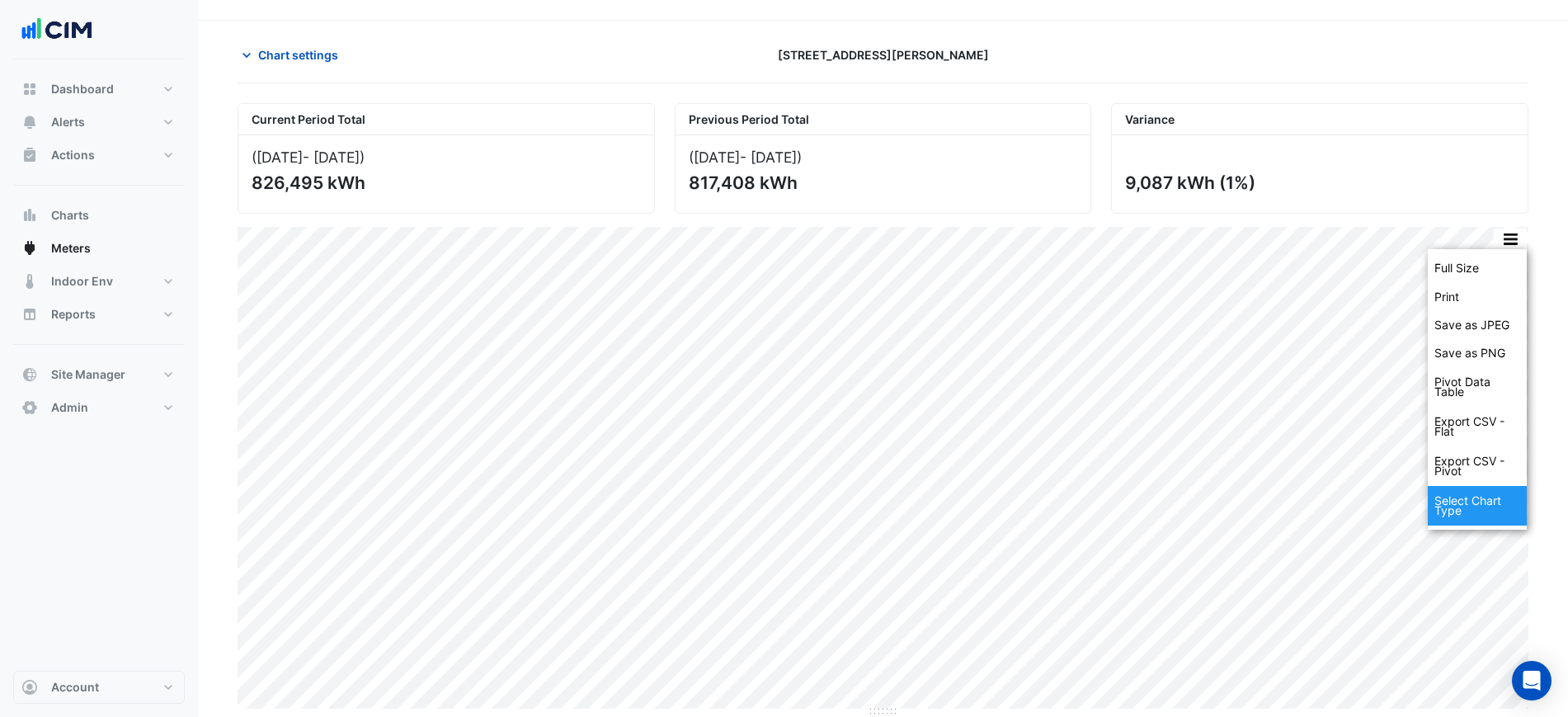
click at [1464, 501] on div "Select Chart Type" at bounding box center [1478, 506] width 99 height 40
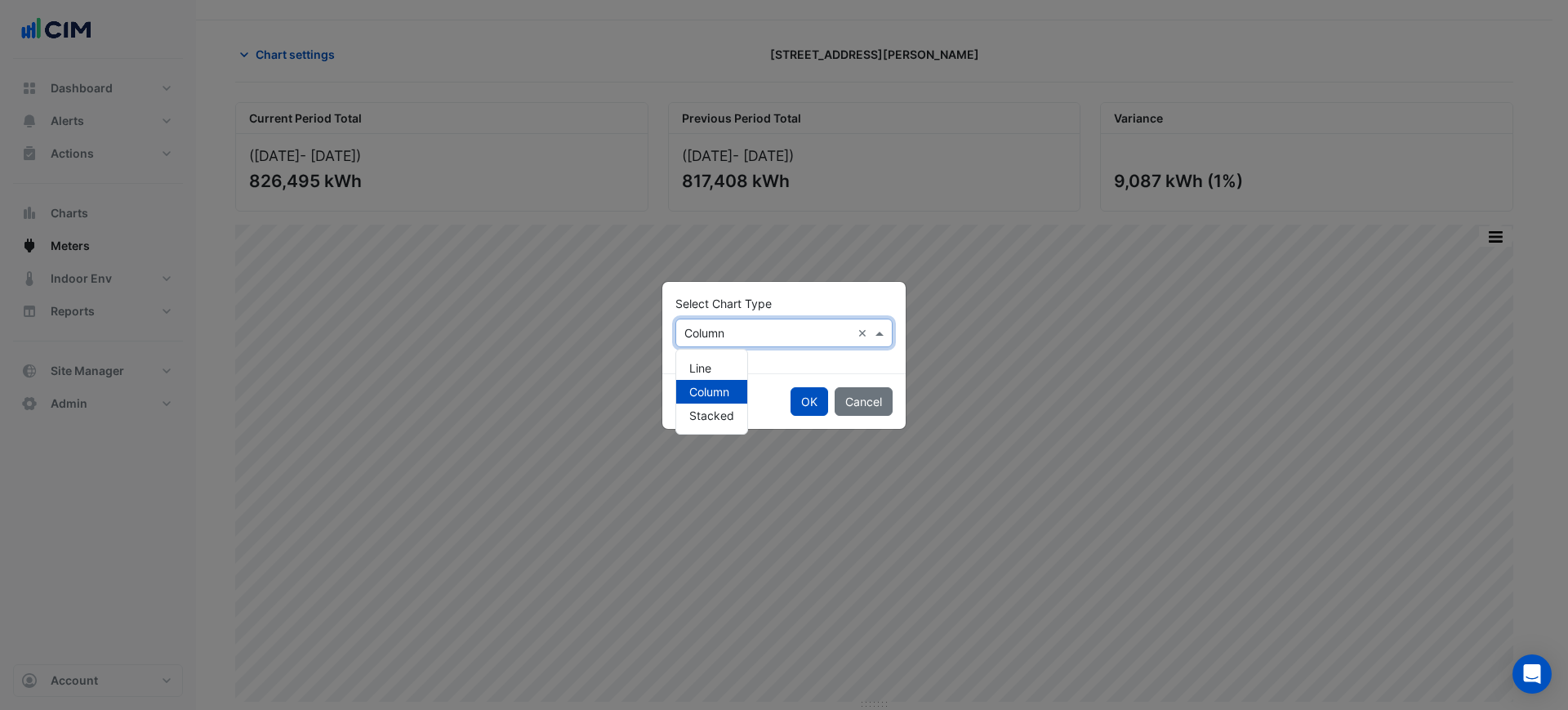
drag, startPoint x: 728, startPoint y: 321, endPoint x: 718, endPoint y: 353, distance: 33.5
click at [727, 323] on div "Select Chart Type × Column ×" at bounding box center [784, 332] width 217 height 28
click at [717, 368] on div "Line" at bounding box center [712, 368] width 71 height 24
click at [826, 424] on div "OK Cancel" at bounding box center [784, 401] width 244 height 56
click at [815, 411] on button "OK" at bounding box center [809, 402] width 37 height 28
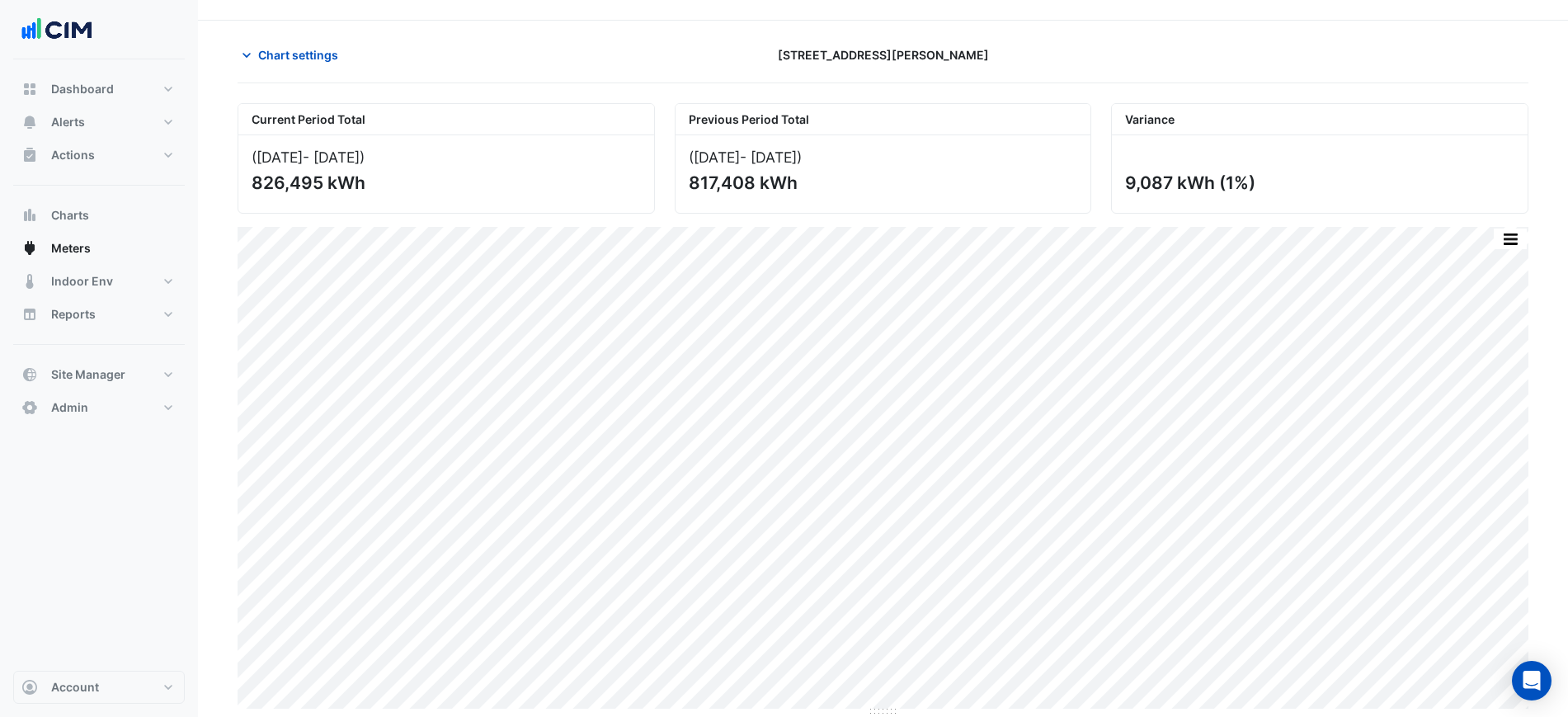
click at [586, 138] on div "(01 Jan 25 - 17 Aug 25 ) 826,495 kWh" at bounding box center [446, 174] width 416 height 77
click at [1329, 144] on div "9,087 kWh (1%)" at bounding box center [1320, 174] width 416 height 77
